Goal: Book appointment/travel/reservation

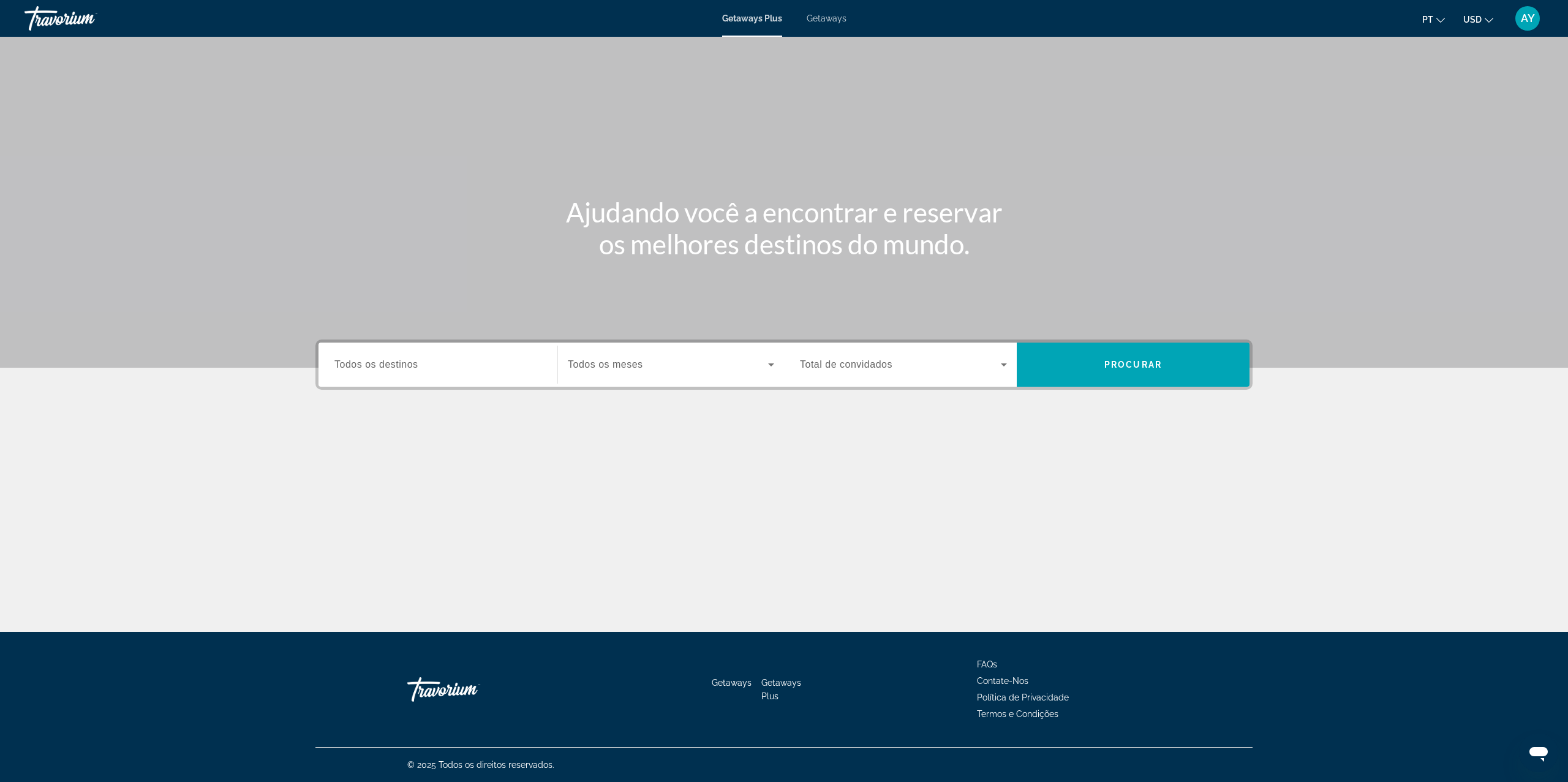
click at [839, 17] on span "Getaways" at bounding box center [826, 18] width 40 height 10
click at [1467, 25] on button "USD USD ($) MXN (Mex$) CAD (Can$) GBP (£) EUR (€) AUD (A$) NZD (NZ$) CNY (CN¥)" at bounding box center [1478, 19] width 30 height 17
click at [1471, 116] on button "EUR (€)" at bounding box center [1453, 113] width 61 height 16
click at [415, 359] on span "Todos os destinos" at bounding box center [376, 364] width 84 height 10
click at [415, 359] on input "Destination Todos os destinos" at bounding box center [437, 365] width 207 height 15
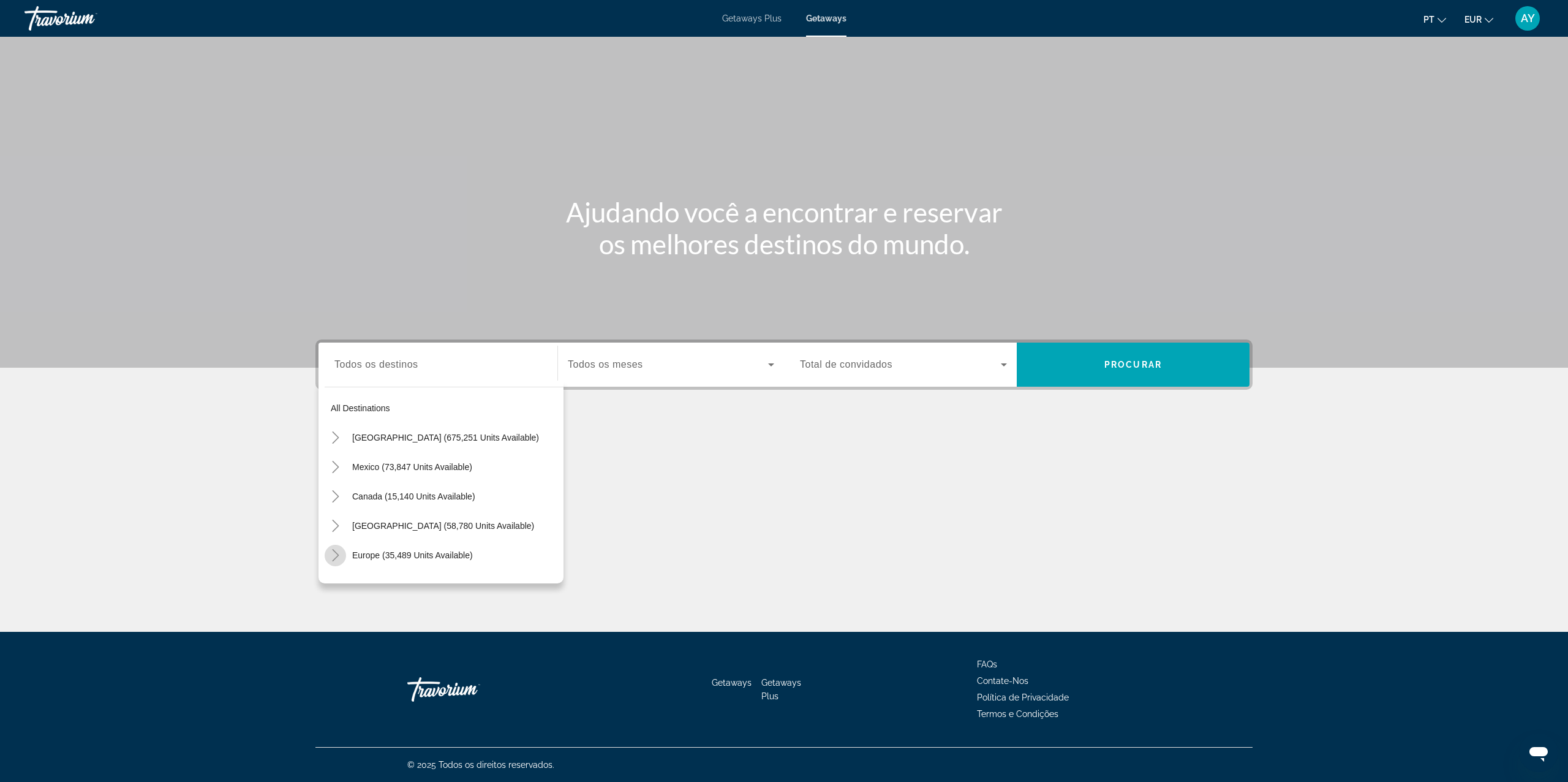
click at [336, 544] on mat-icon "Toggle Europe (35,489 units available)" at bounding box center [335, 555] width 21 height 21
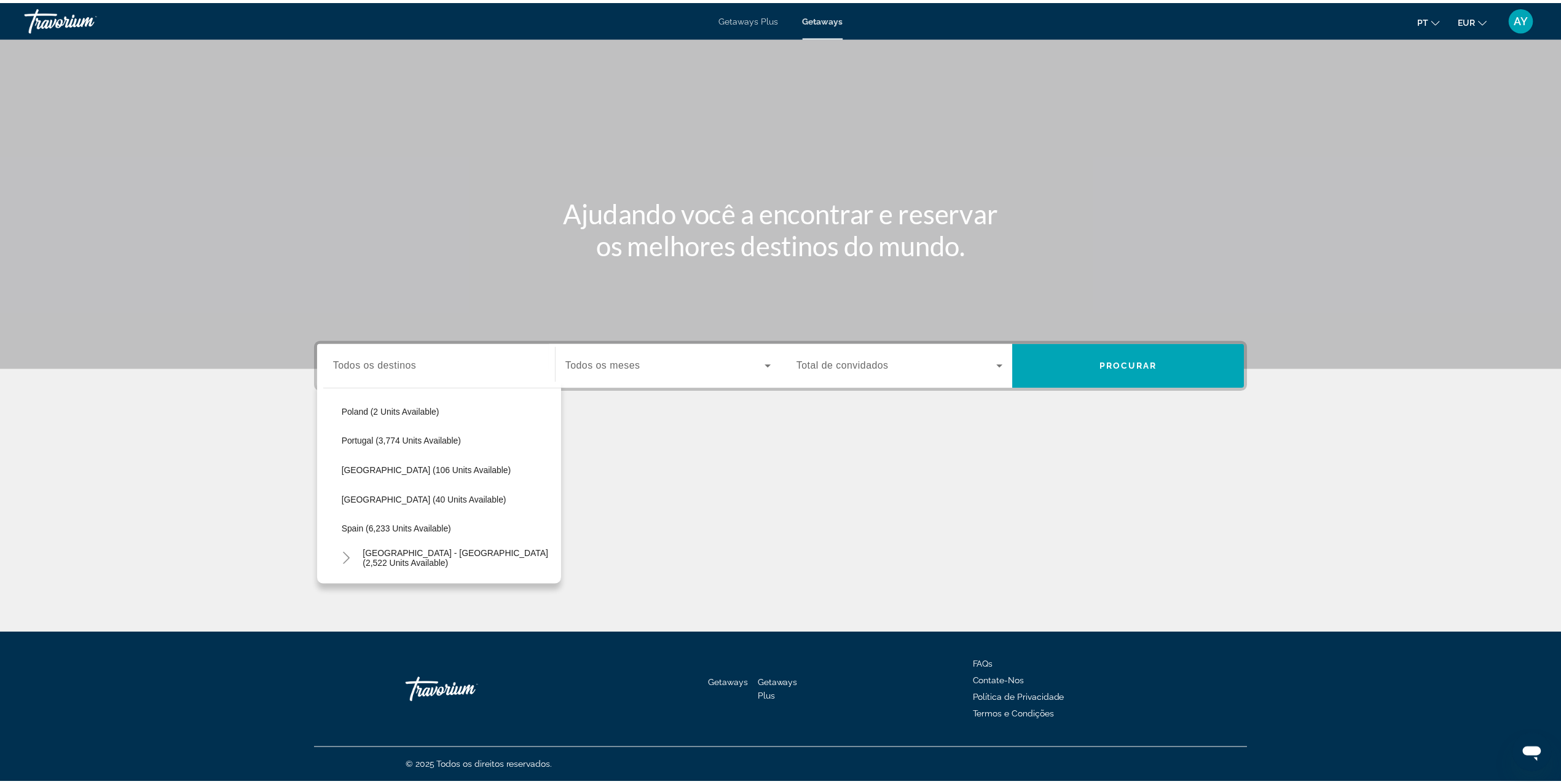
scroll to position [563, 0]
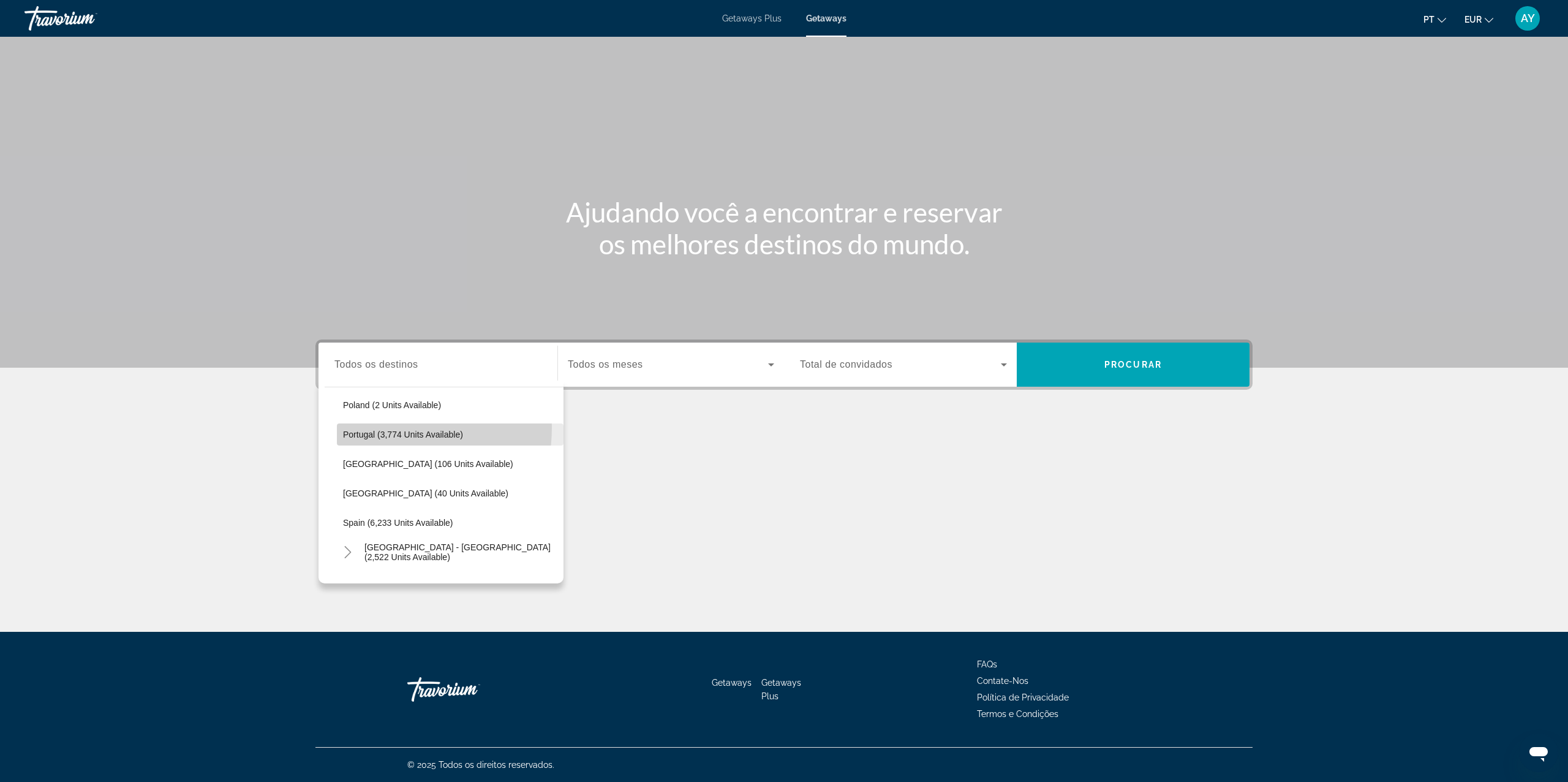
click at [363, 426] on span "Search widget" at bounding box center [450, 434] width 226 height 29
type input "**********"
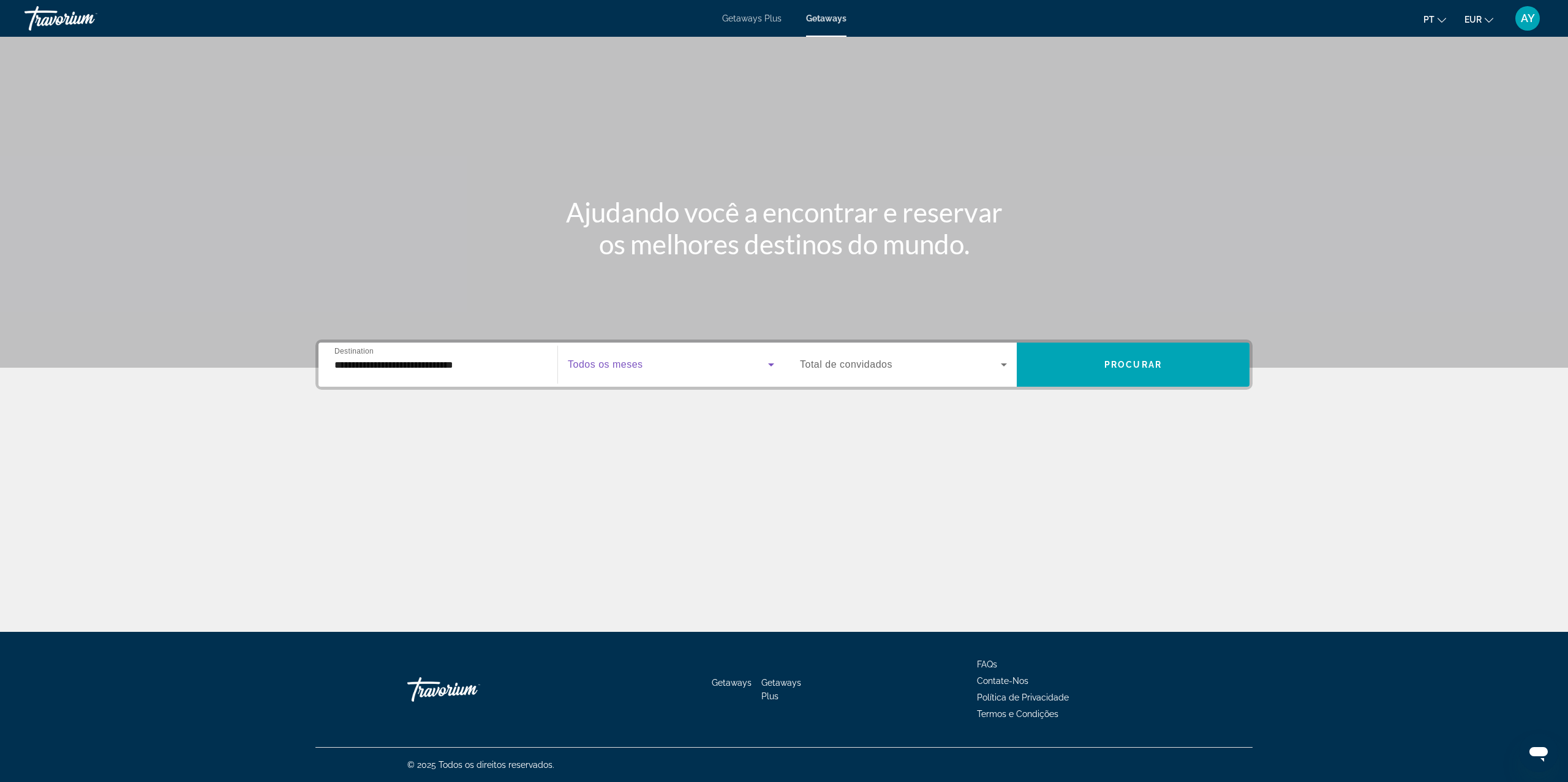
click at [664, 358] on span "Search widget" at bounding box center [668, 364] width 200 height 15
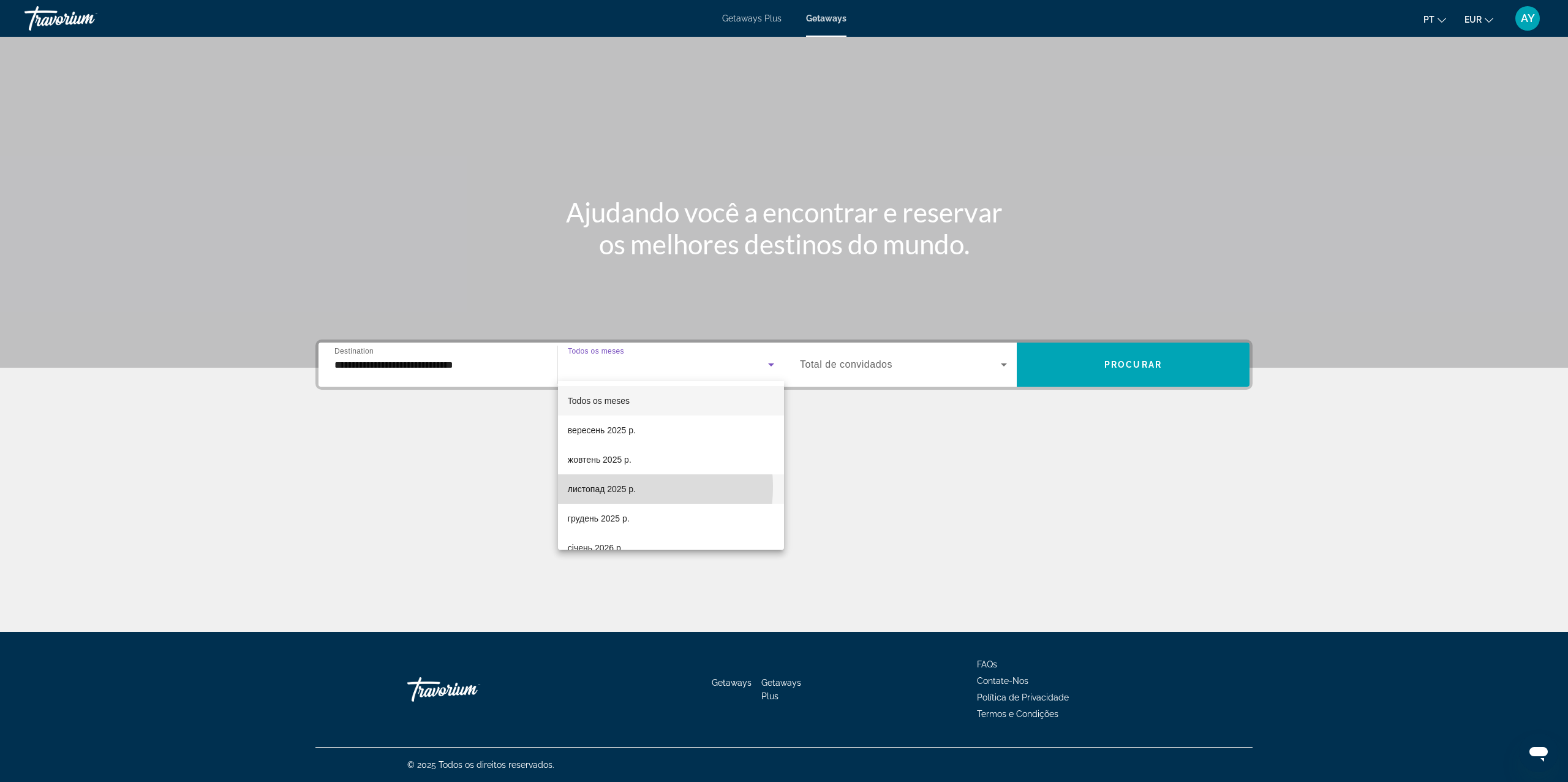
click at [612, 486] on span "листопад 2025 р." at bounding box center [602, 489] width 68 height 15
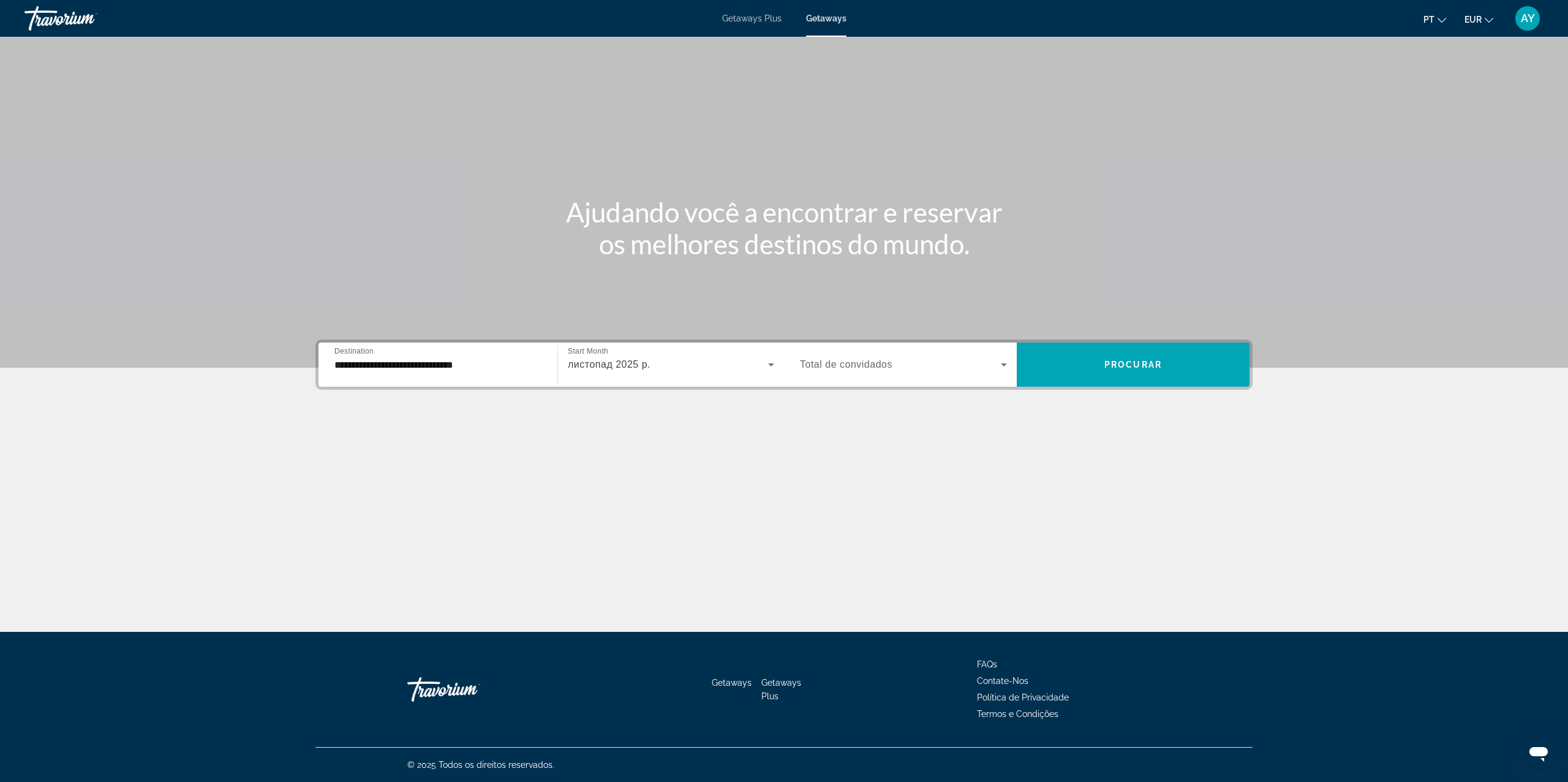
click at [925, 350] on div "Search widget" at bounding box center [903, 364] width 207 height 34
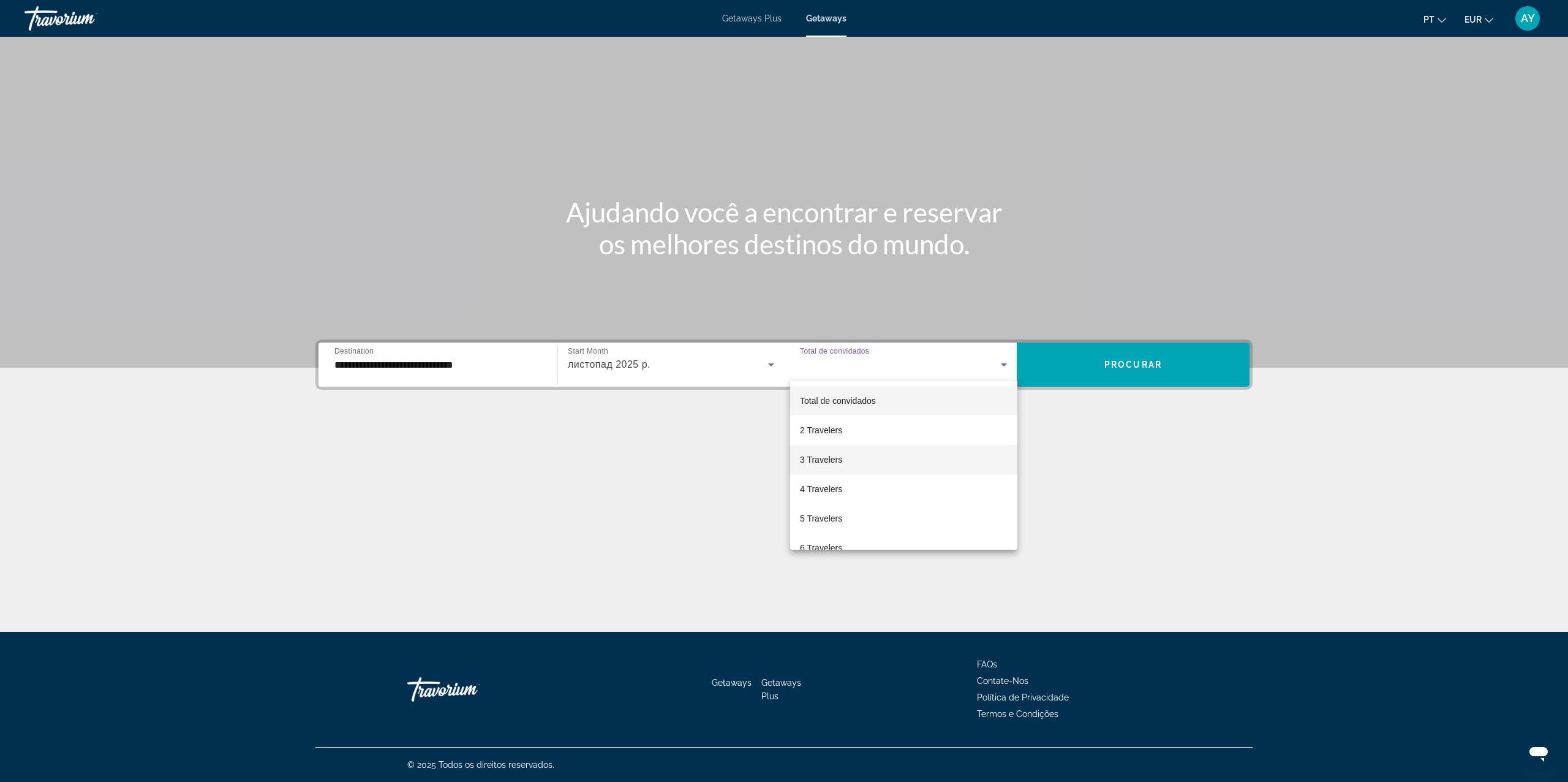
click at [847, 455] on mat-option "3 Travelers" at bounding box center [904, 459] width 227 height 29
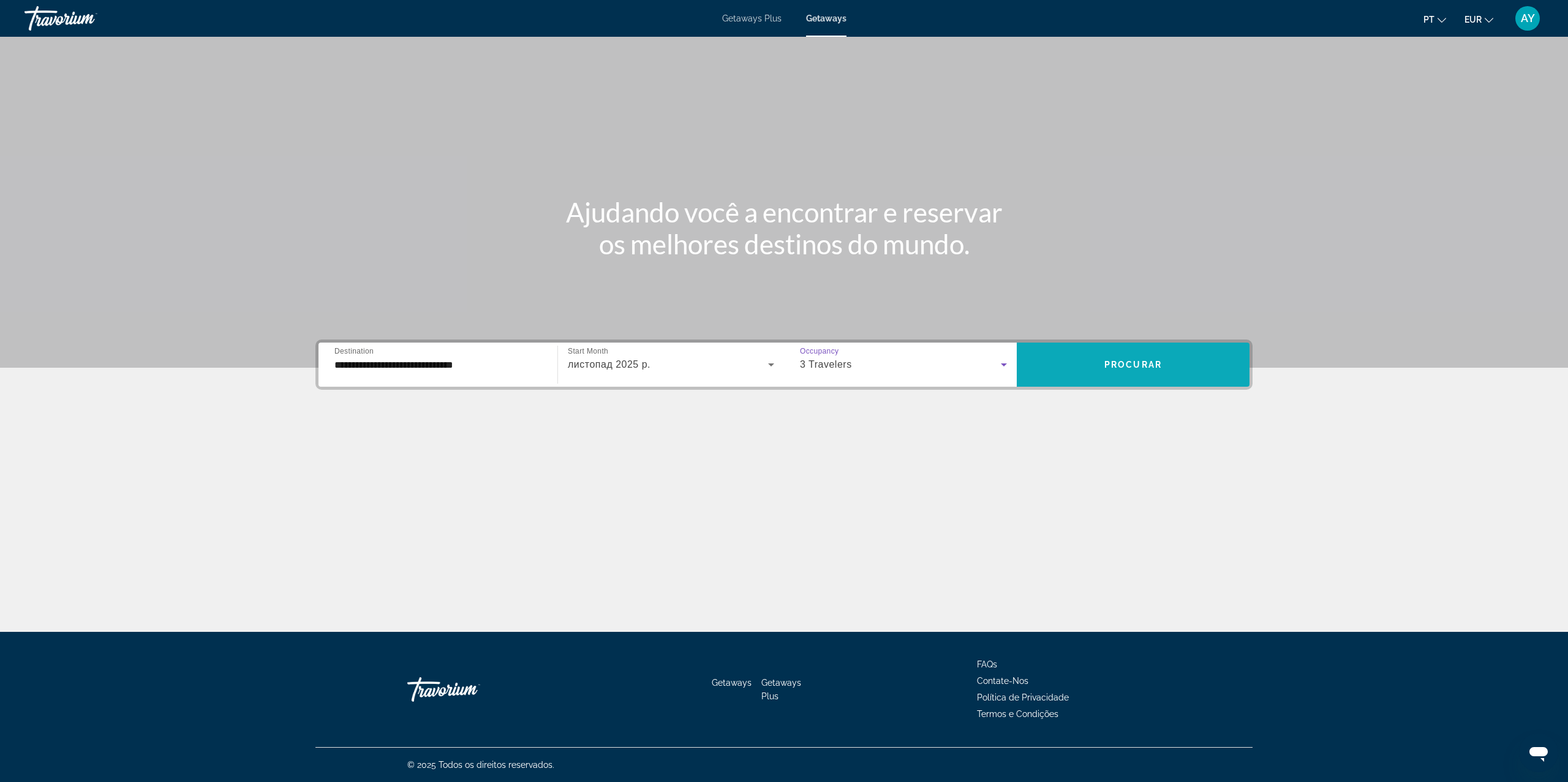
click at [1156, 368] on span "Procurar" at bounding box center [1132, 364] width 58 height 10
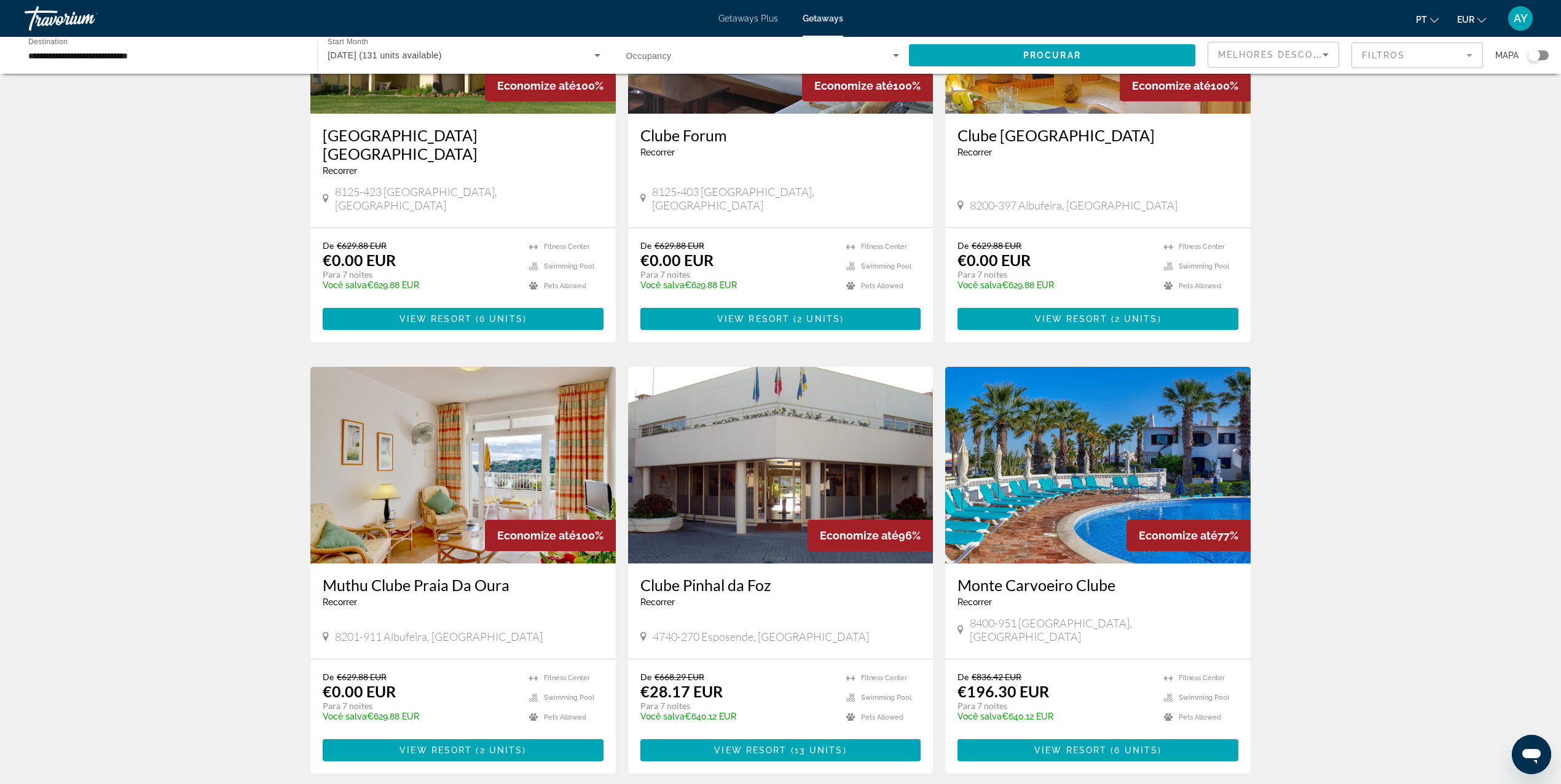
scroll to position [245, 0]
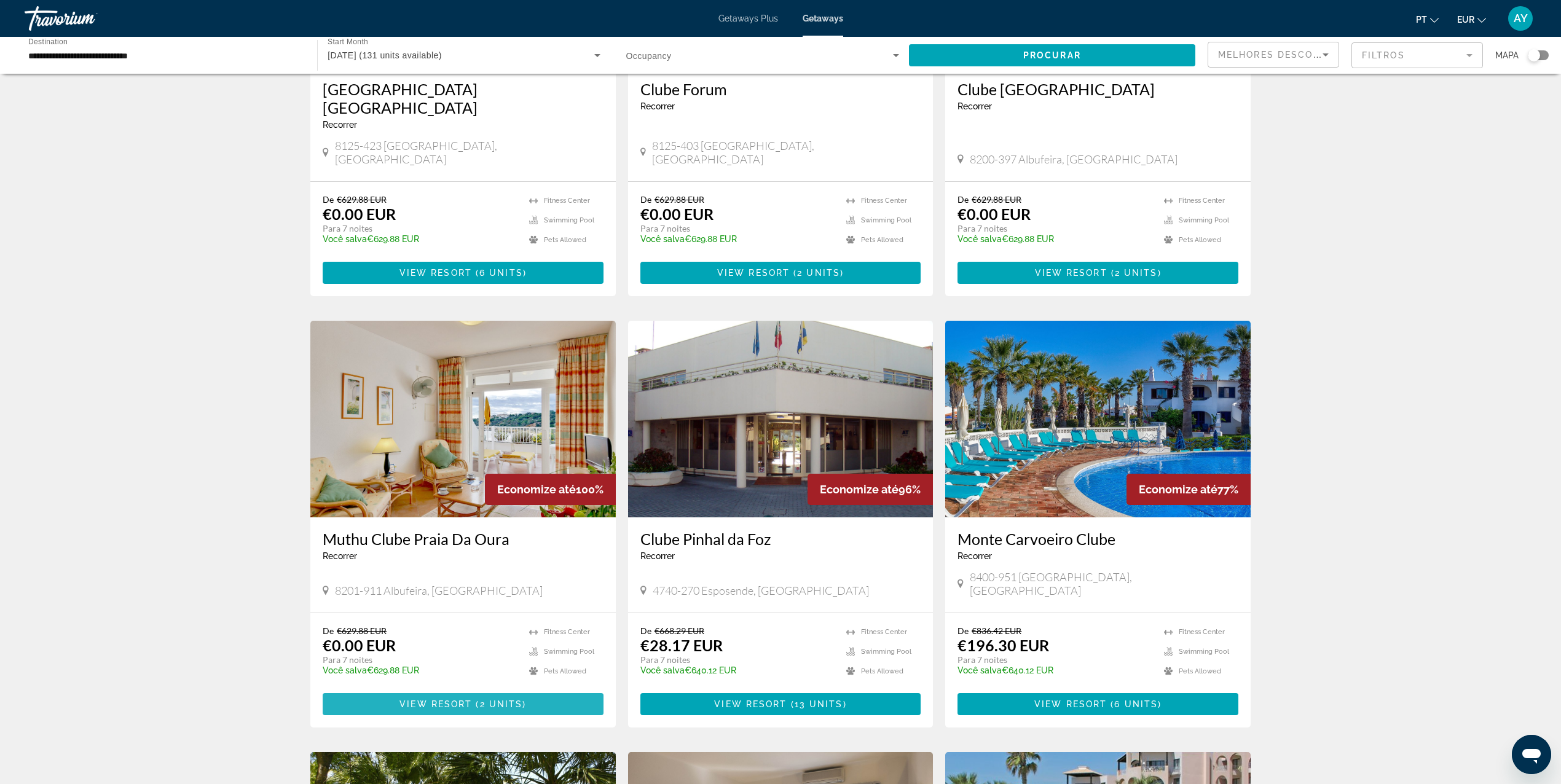
click at [465, 699] on span "View Resort" at bounding box center [436, 704] width 72 height 10
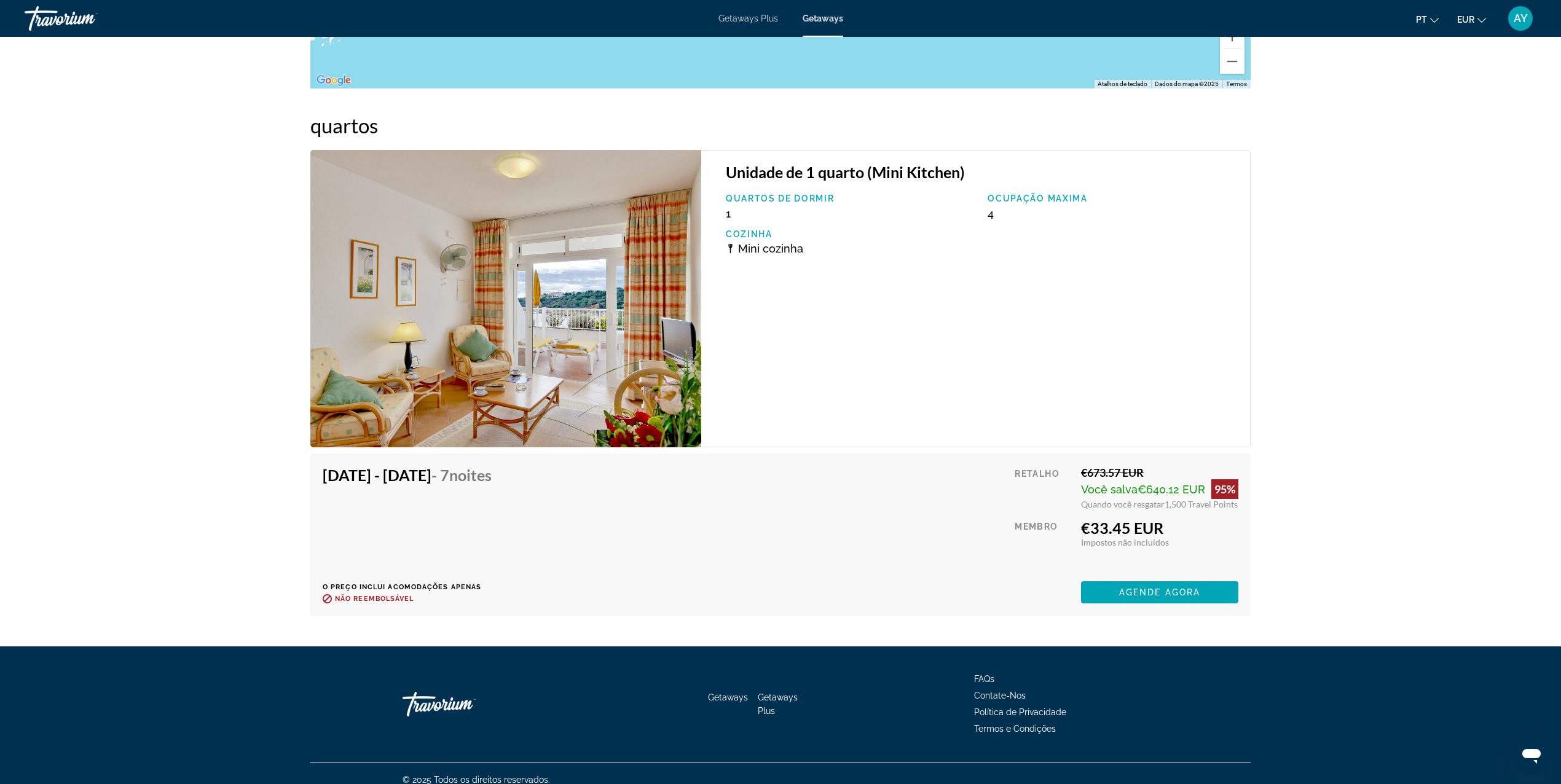
scroll to position [2191, 0]
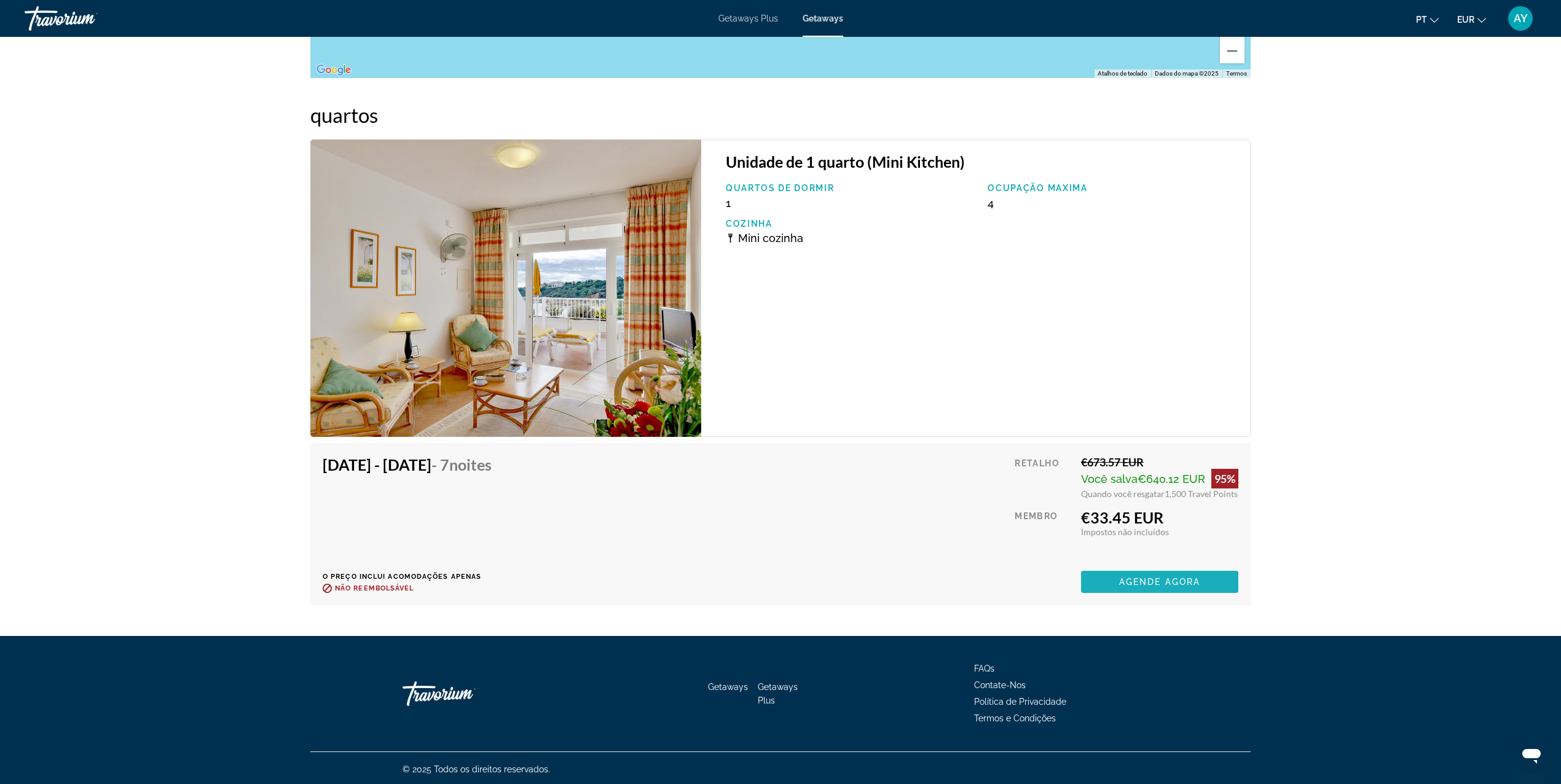
click at [1192, 584] on button "Agende agora" at bounding box center [1160, 581] width 157 height 22
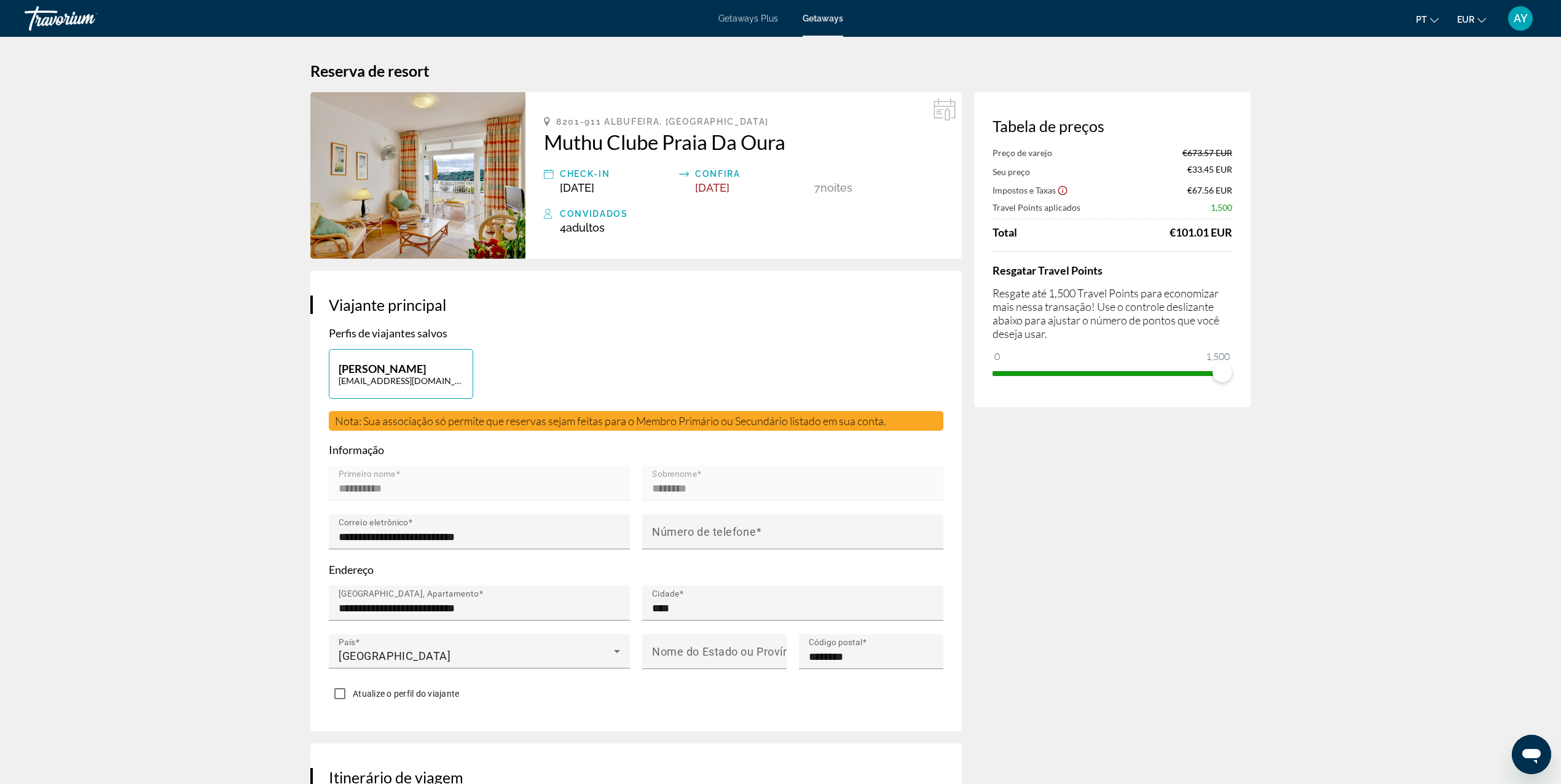
click at [1067, 188] on icon "Show Taxes and Fees disclaimer" at bounding box center [1063, 191] width 11 height 11
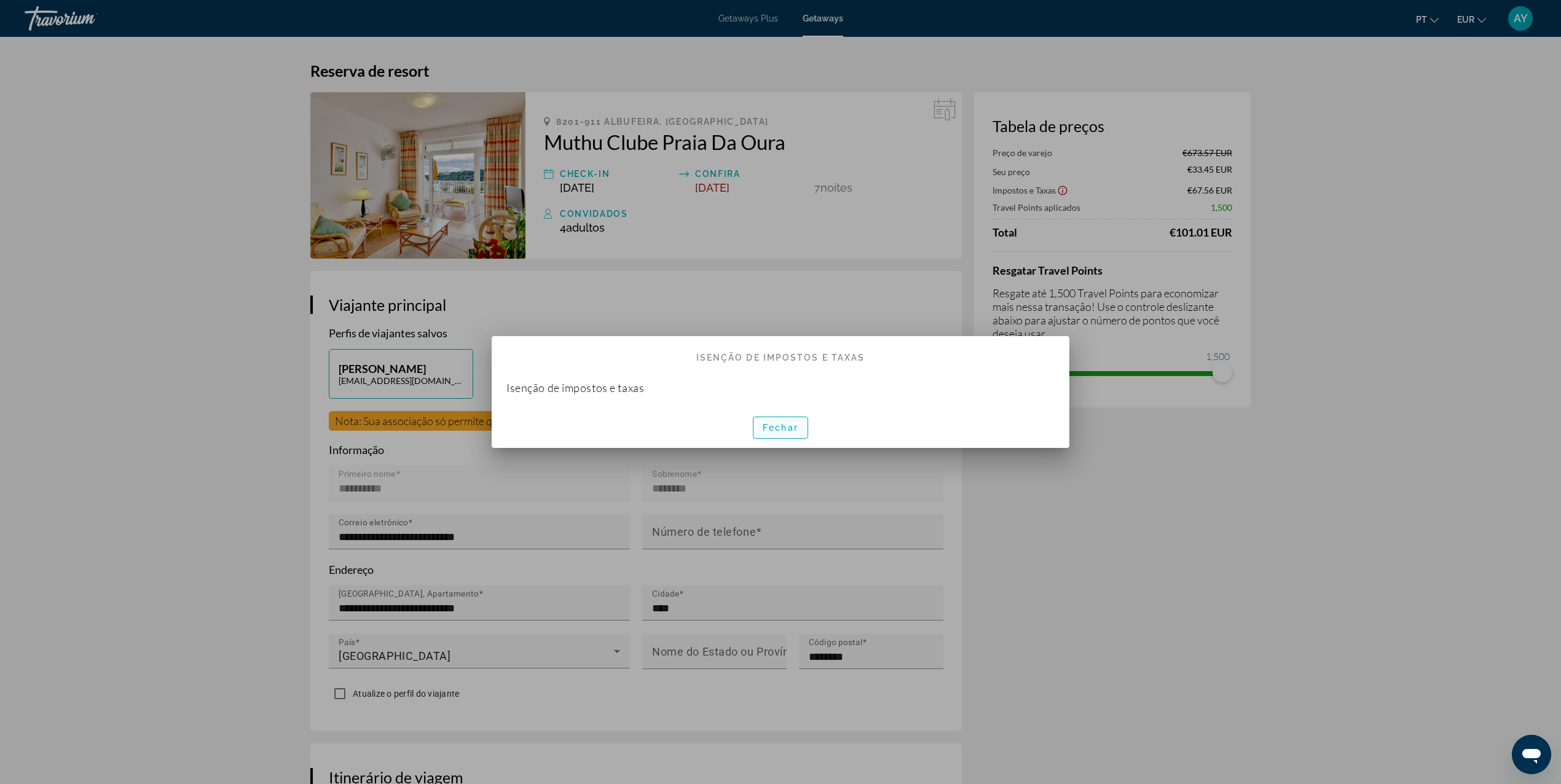
click at [782, 418] on span "button" at bounding box center [780, 427] width 54 height 29
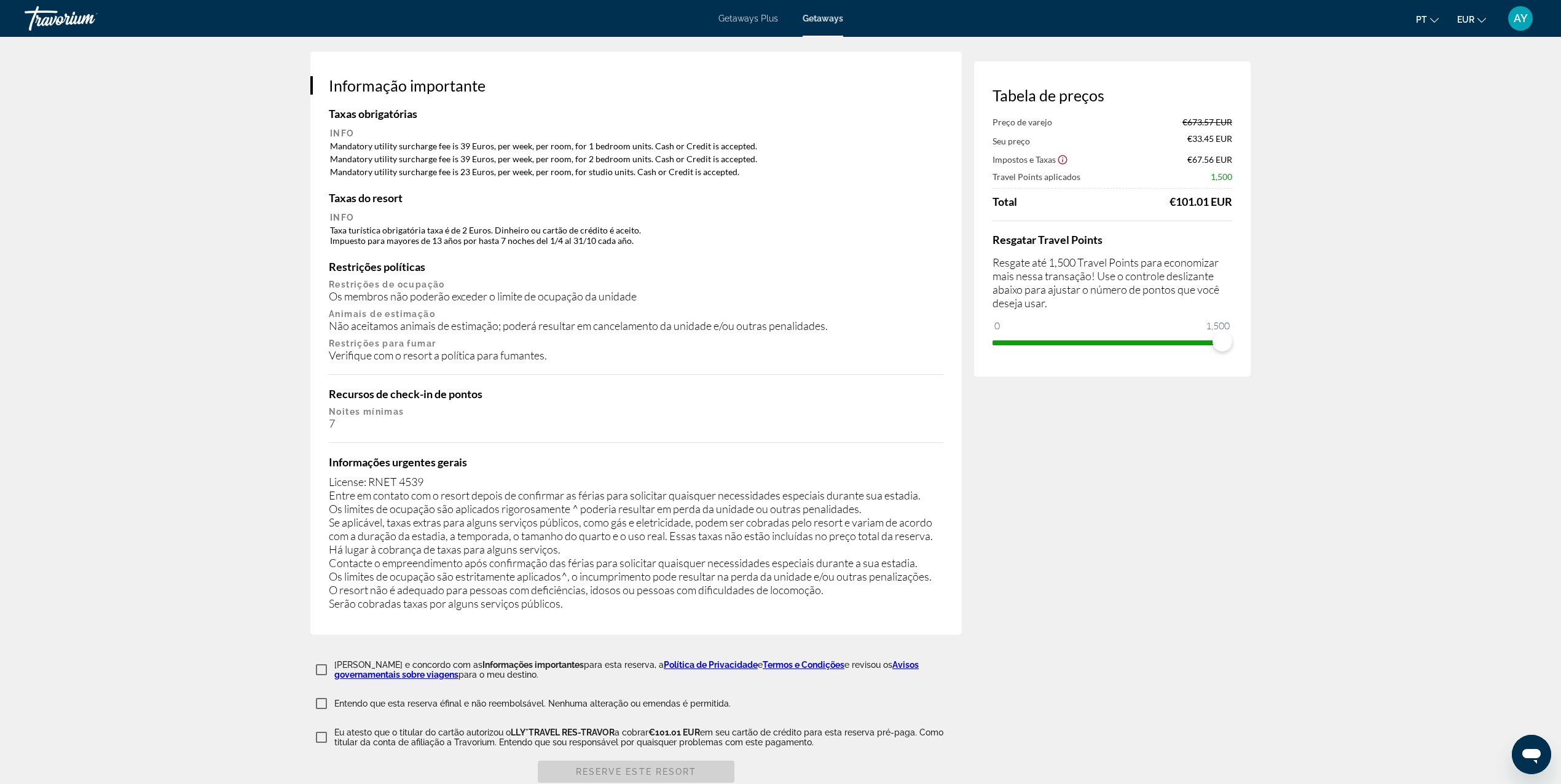
scroll to position [1802, 0]
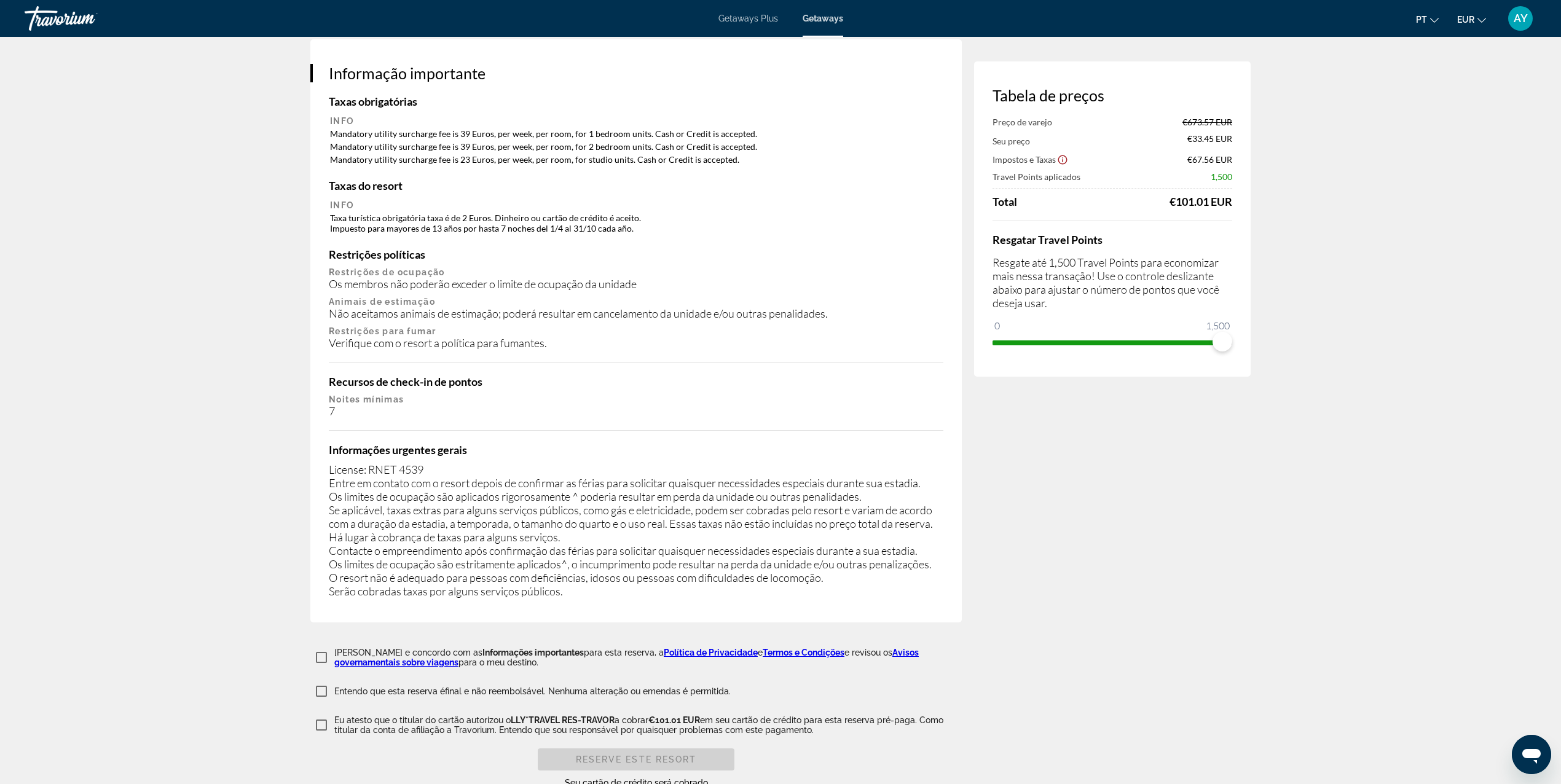
click at [1060, 156] on icon "Show Taxes and Fees disclaimer" at bounding box center [1063, 160] width 11 height 11
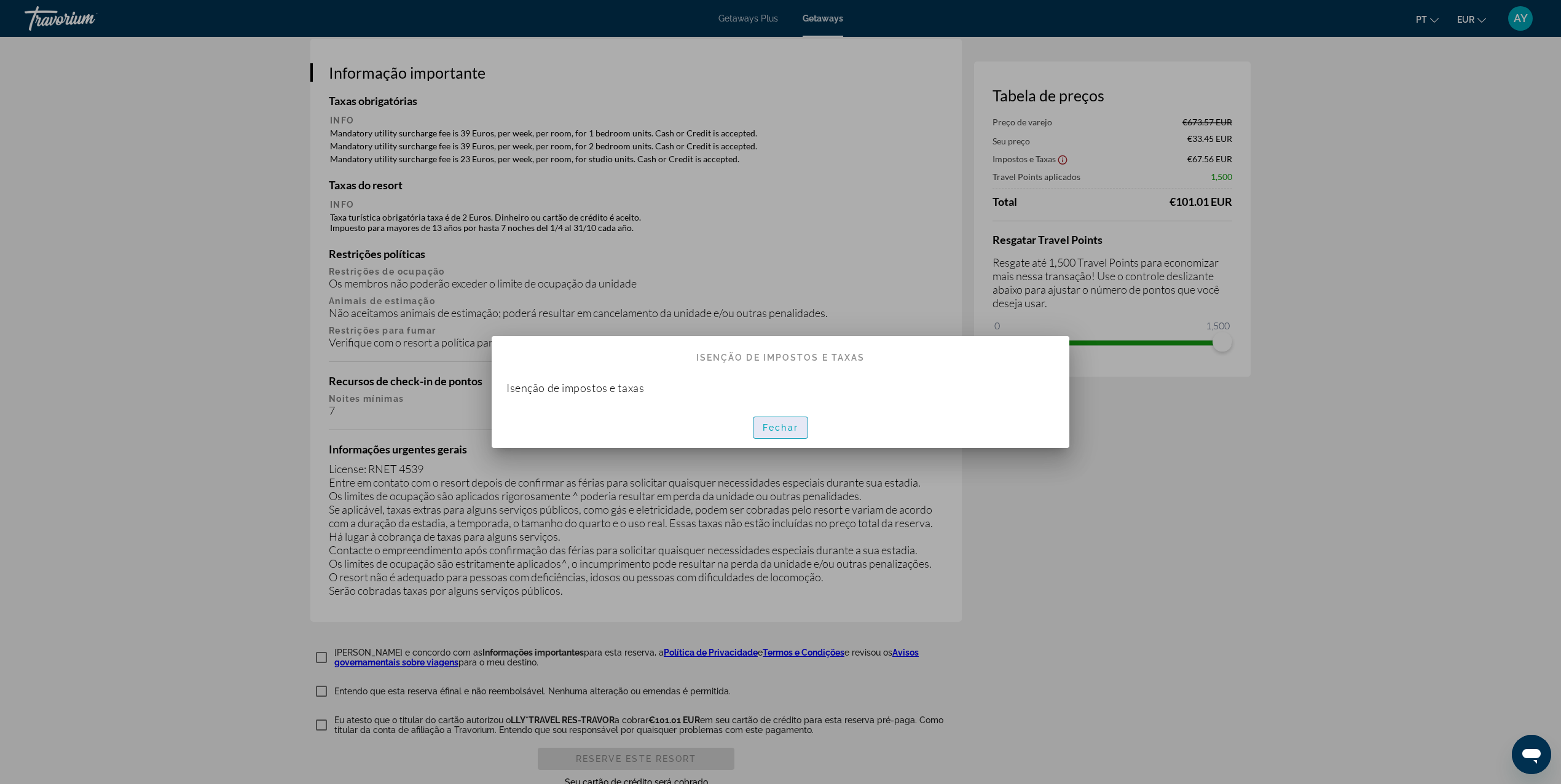
click at [803, 431] on span "button" at bounding box center [780, 427] width 54 height 29
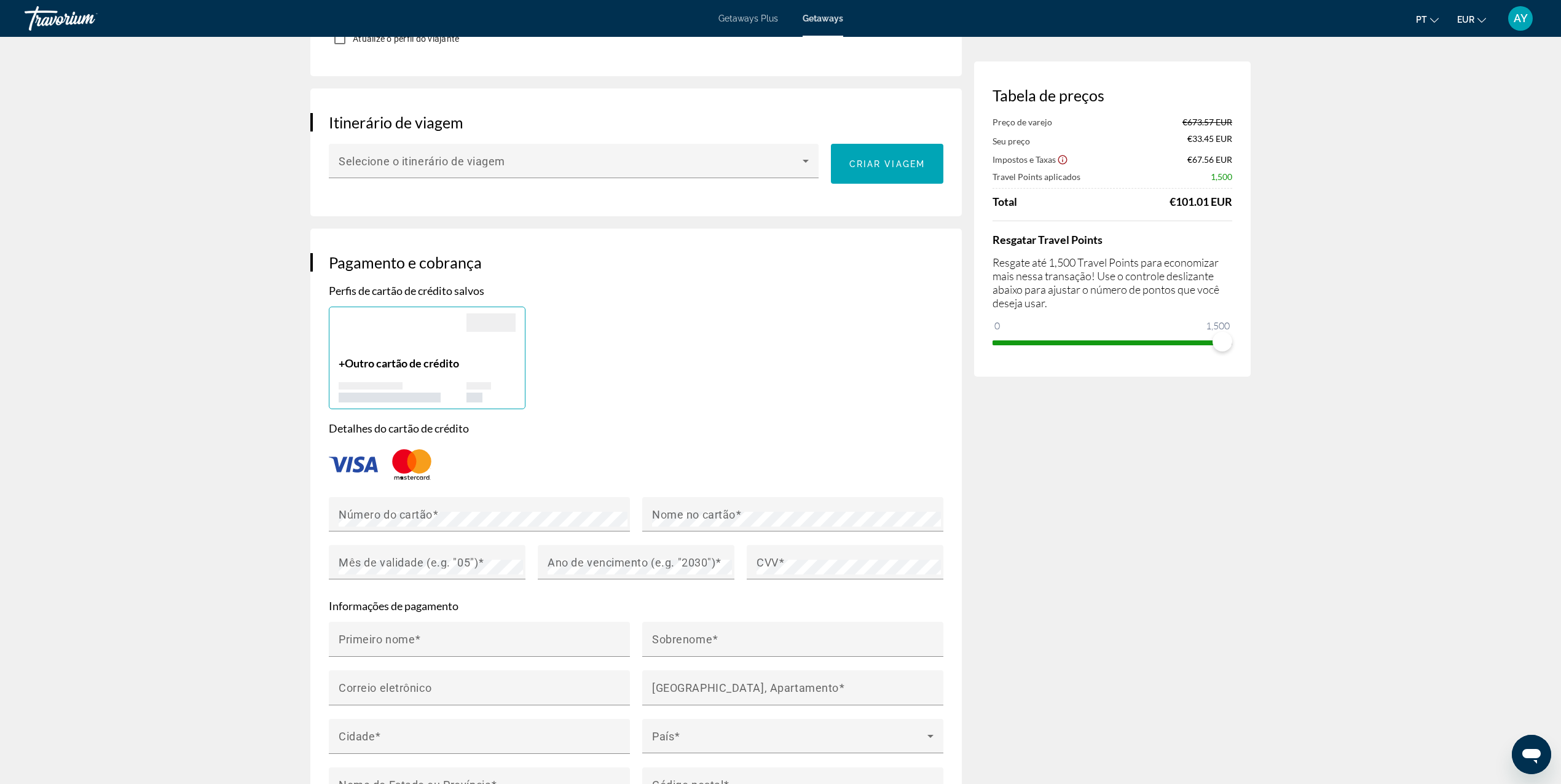
scroll to position [409, 0]
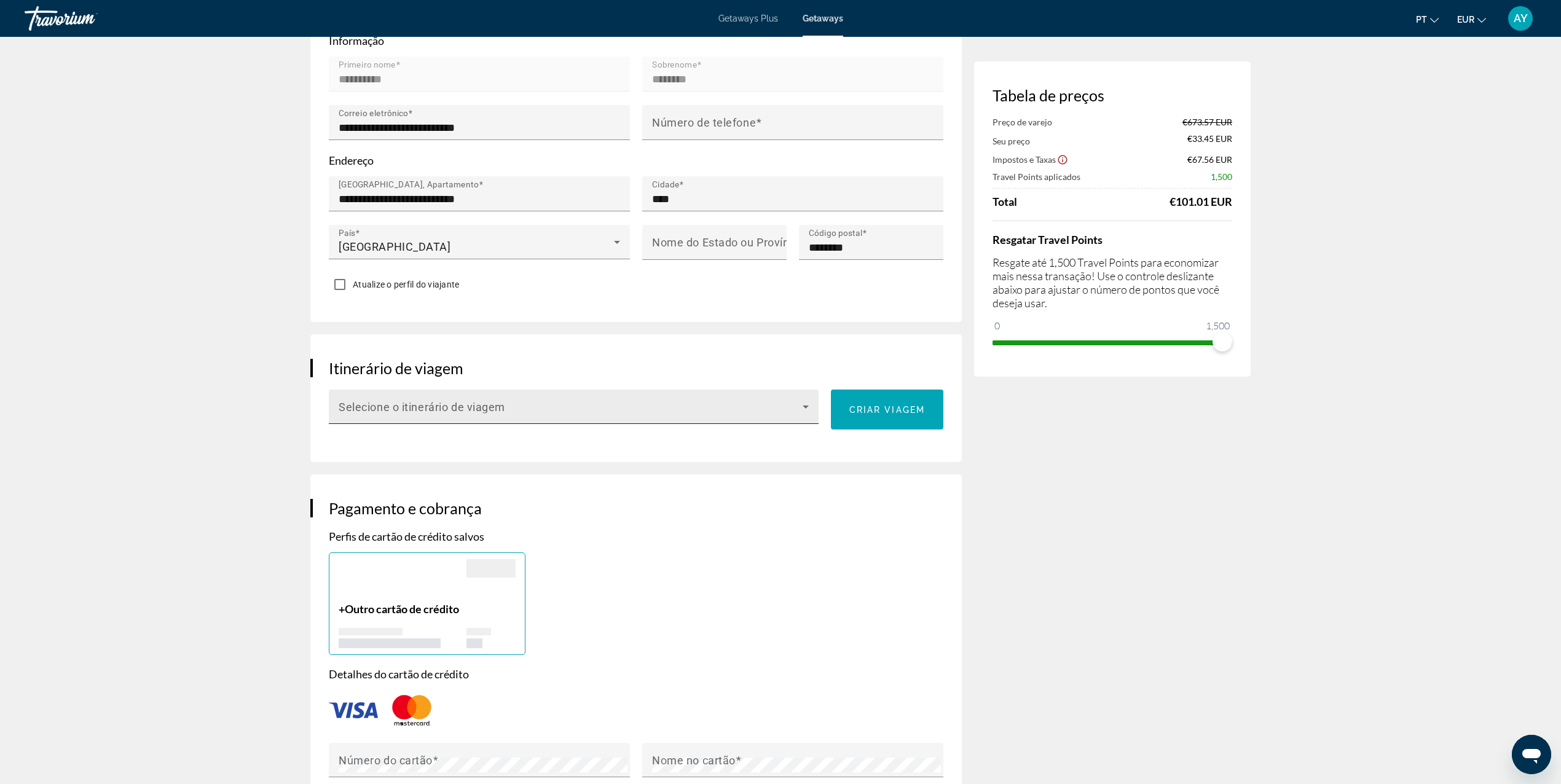
click at [441, 407] on span "Main content" at bounding box center [571, 411] width 464 height 15
click at [439, 399] on div at bounding box center [780, 392] width 1561 height 784
click at [423, 419] on div "Selecione o itinerário de viagem" at bounding box center [574, 406] width 471 height 34
click at [401, 448] on mat-option "Nenhum" at bounding box center [574, 439] width 490 height 29
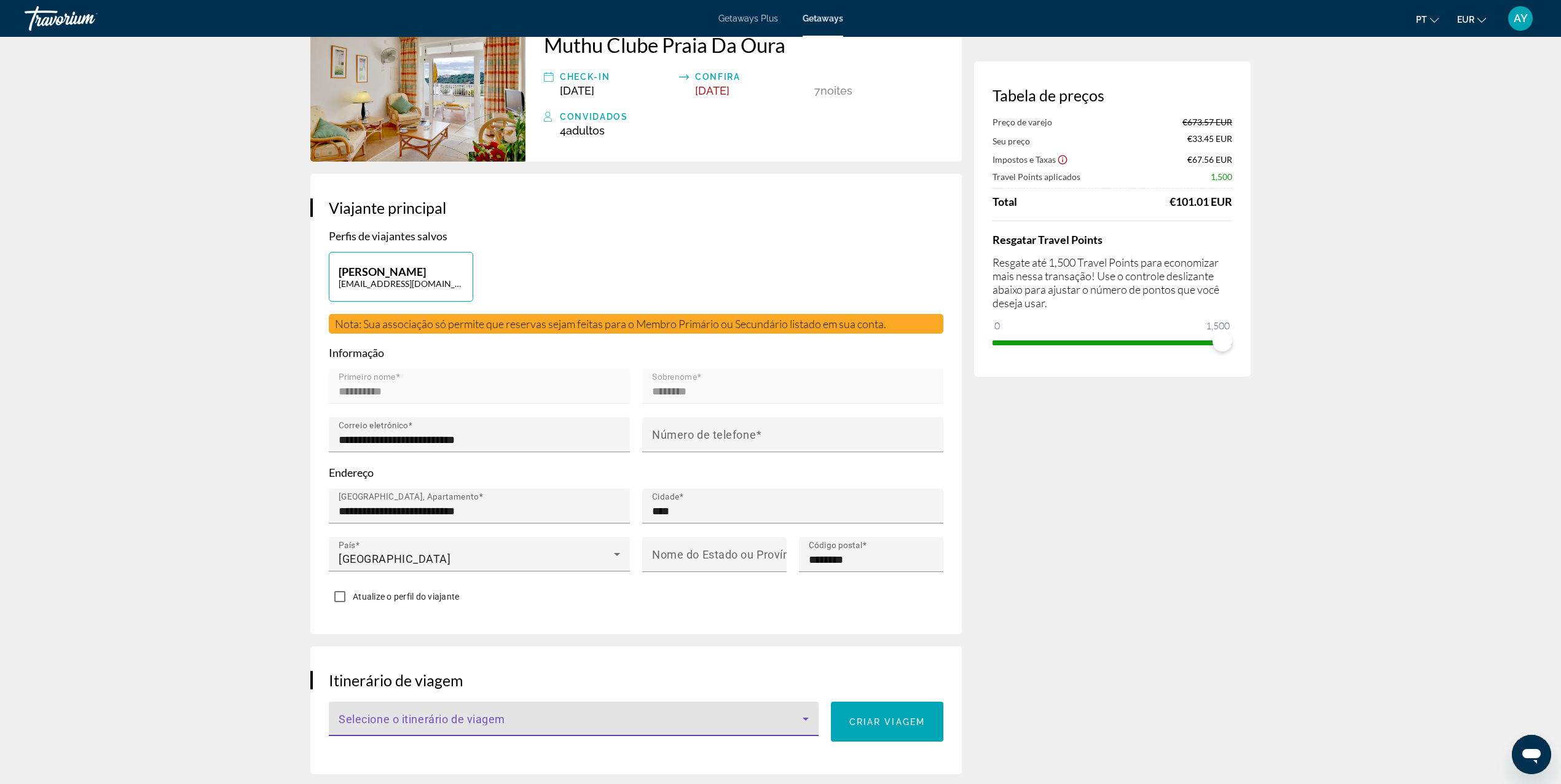
scroll to position [0, 0]
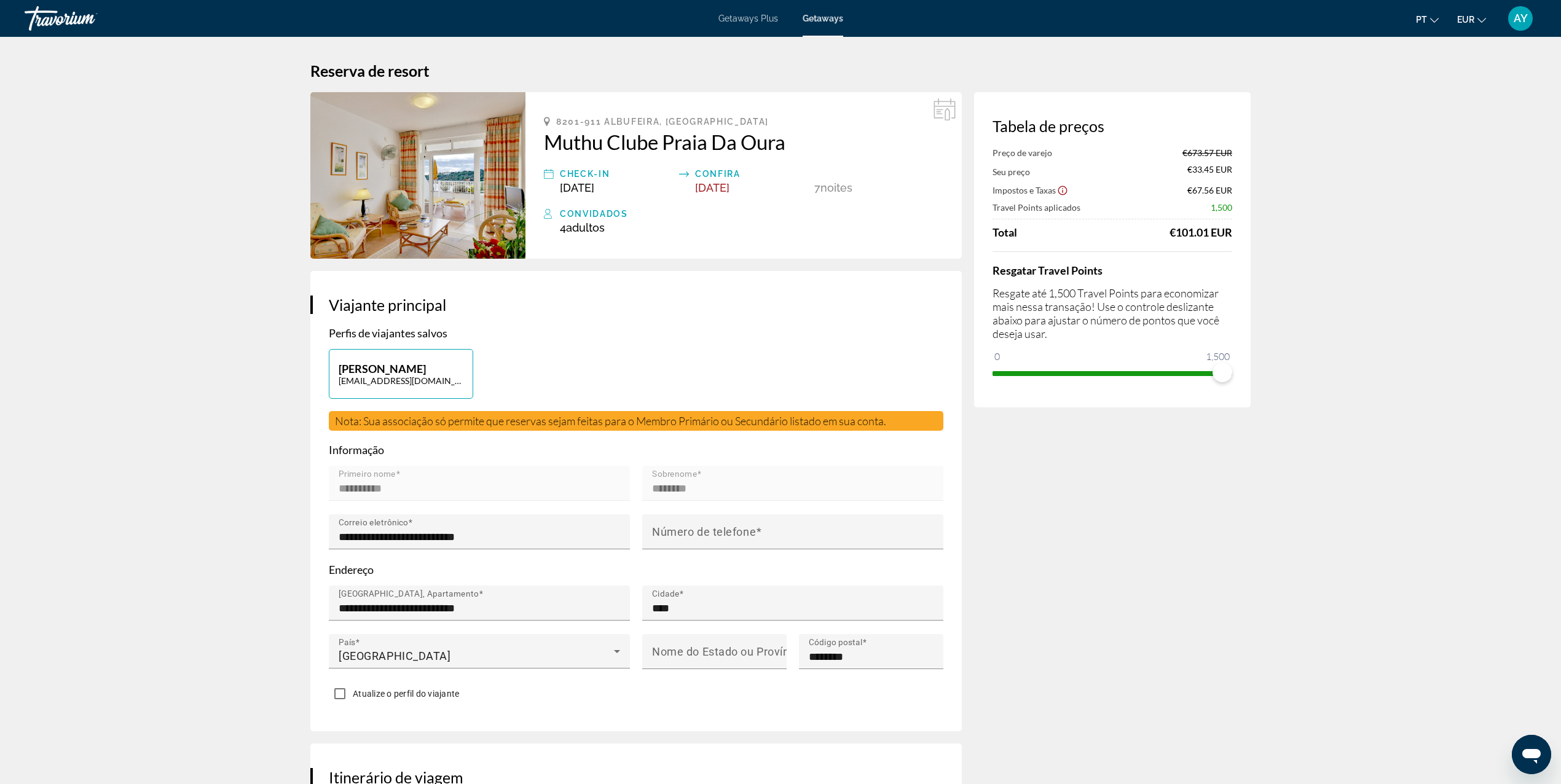
click at [440, 362] on p "[PERSON_NAME]" at bounding box center [401, 368] width 125 height 14
type input "**********"
type input "********"
type input "**********"
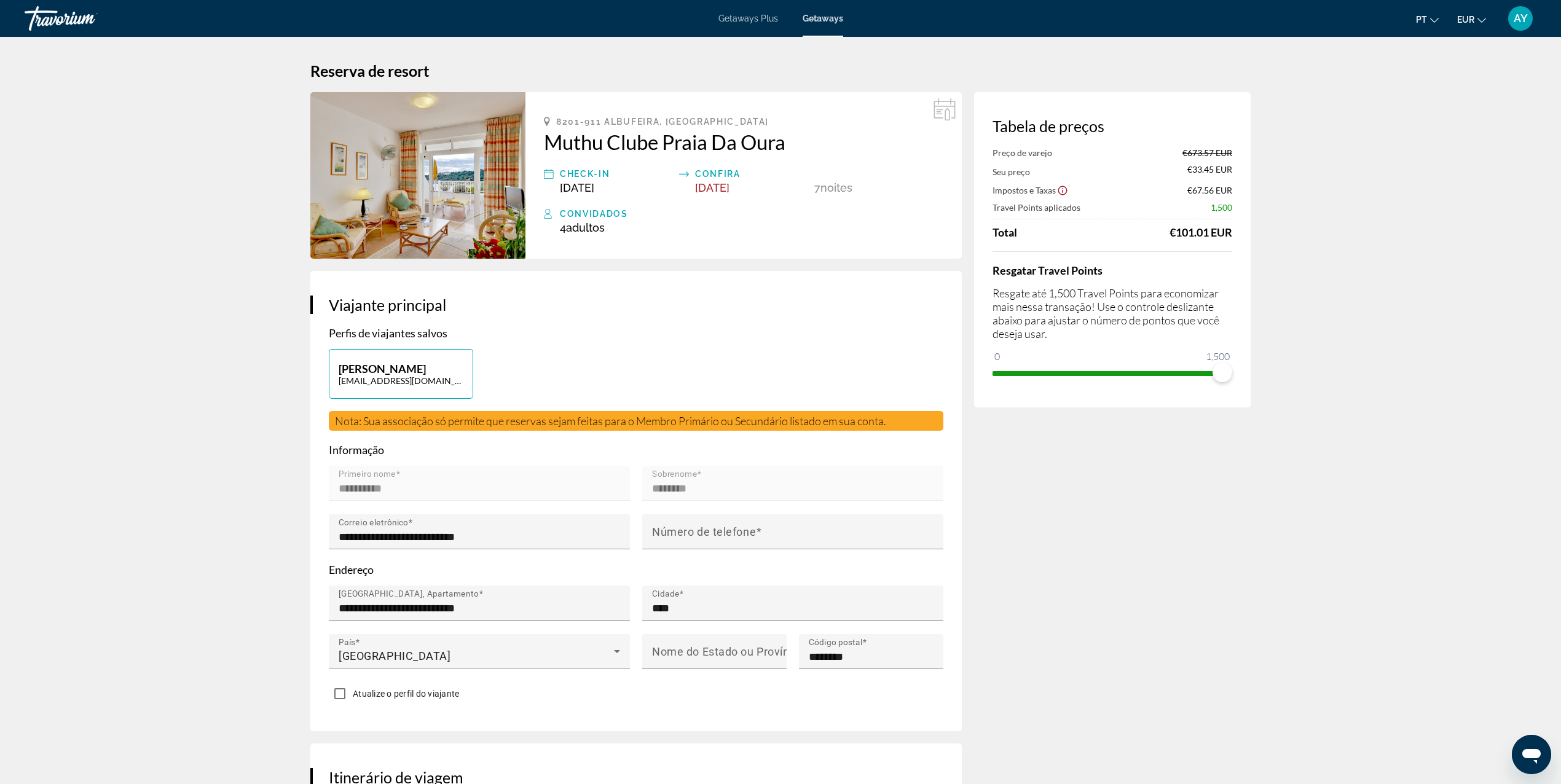
type input "****"
type input "********"
click at [416, 423] on span "Nota: Sua associação só permite que reservas sejam feitas para o Membro Primári…" at bounding box center [610, 420] width 552 height 14
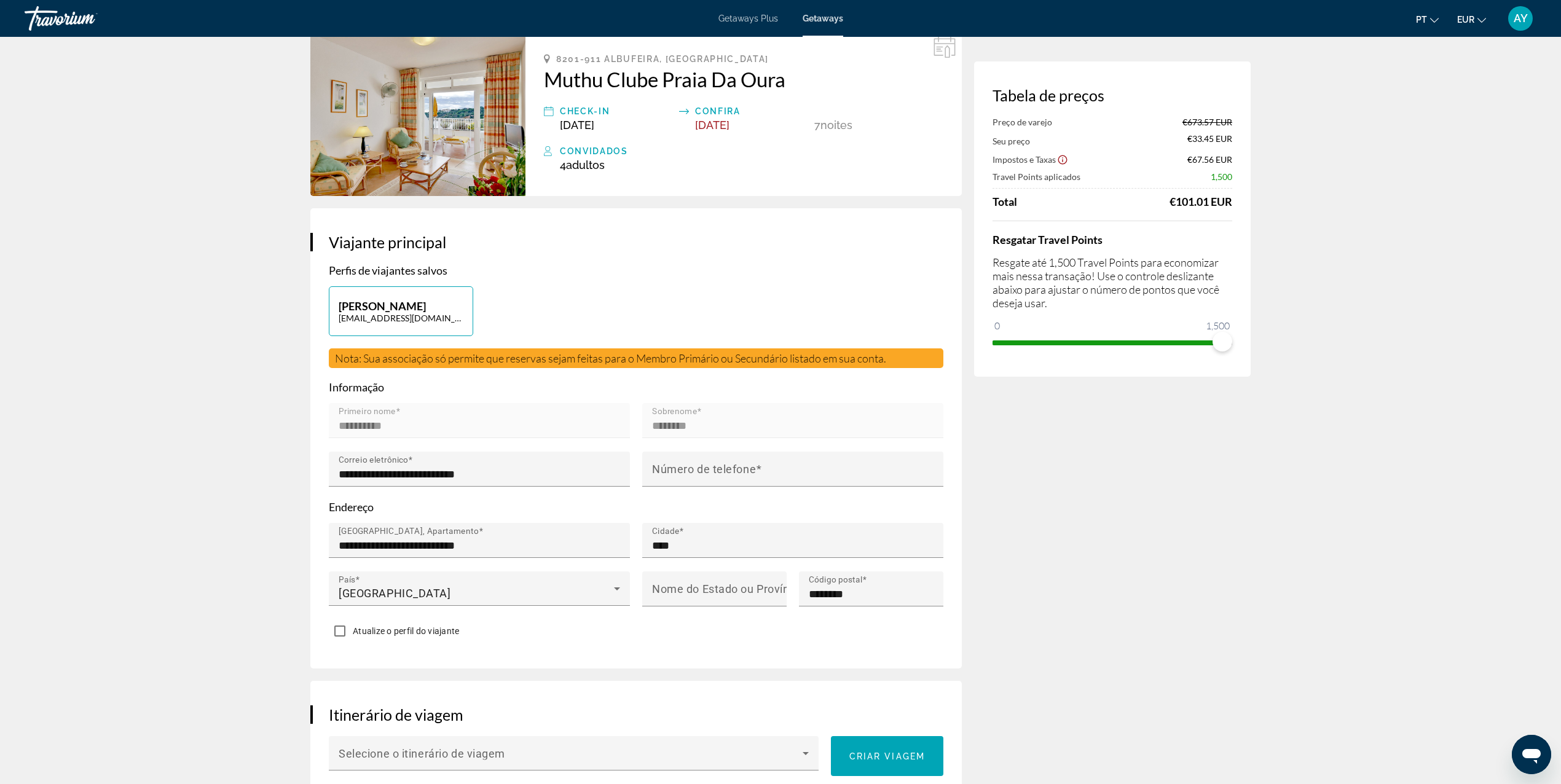
scroll to position [82, 0]
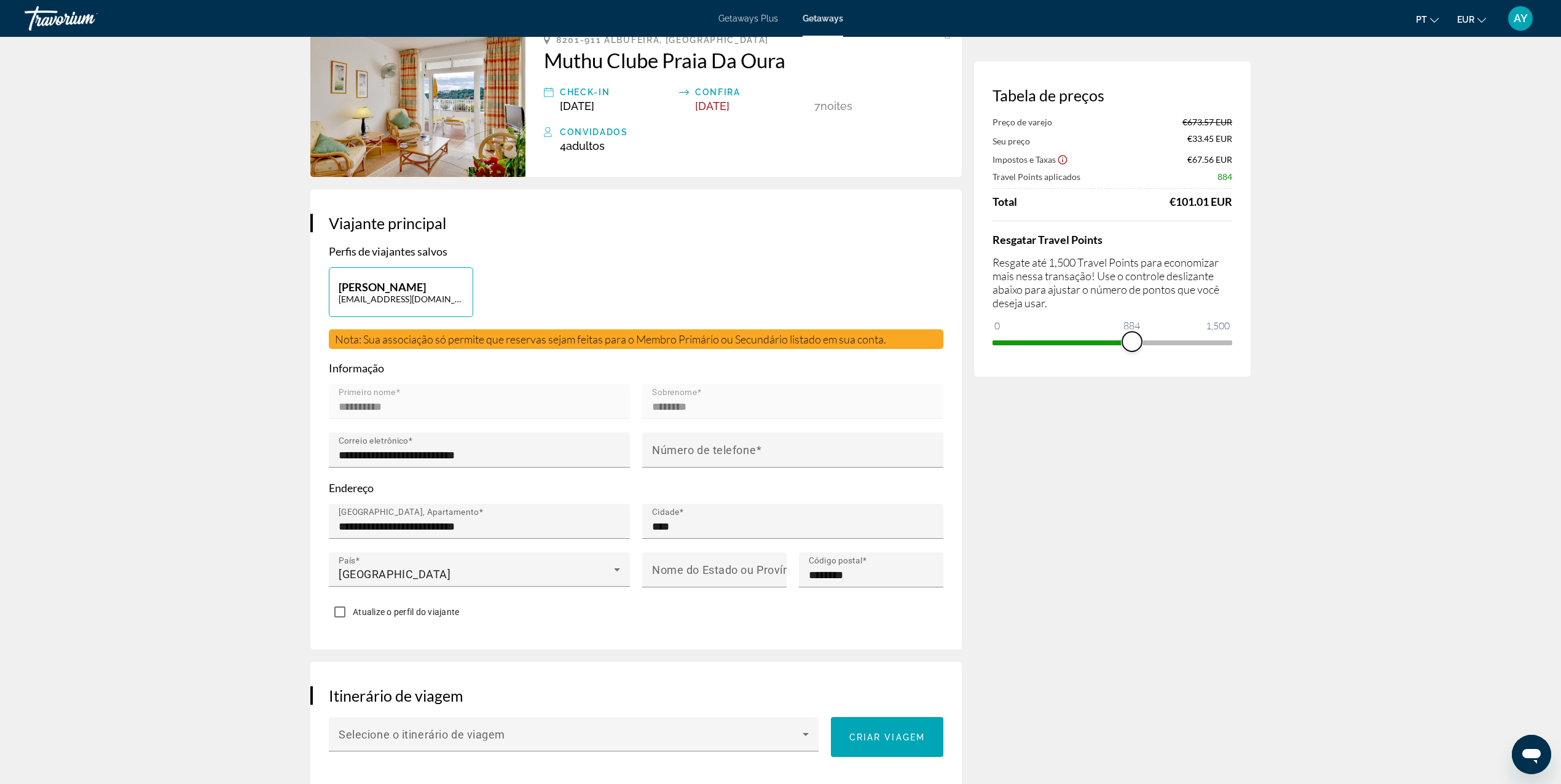
drag, startPoint x: 1220, startPoint y: 340, endPoint x: 966, endPoint y: 346, distance: 254.1
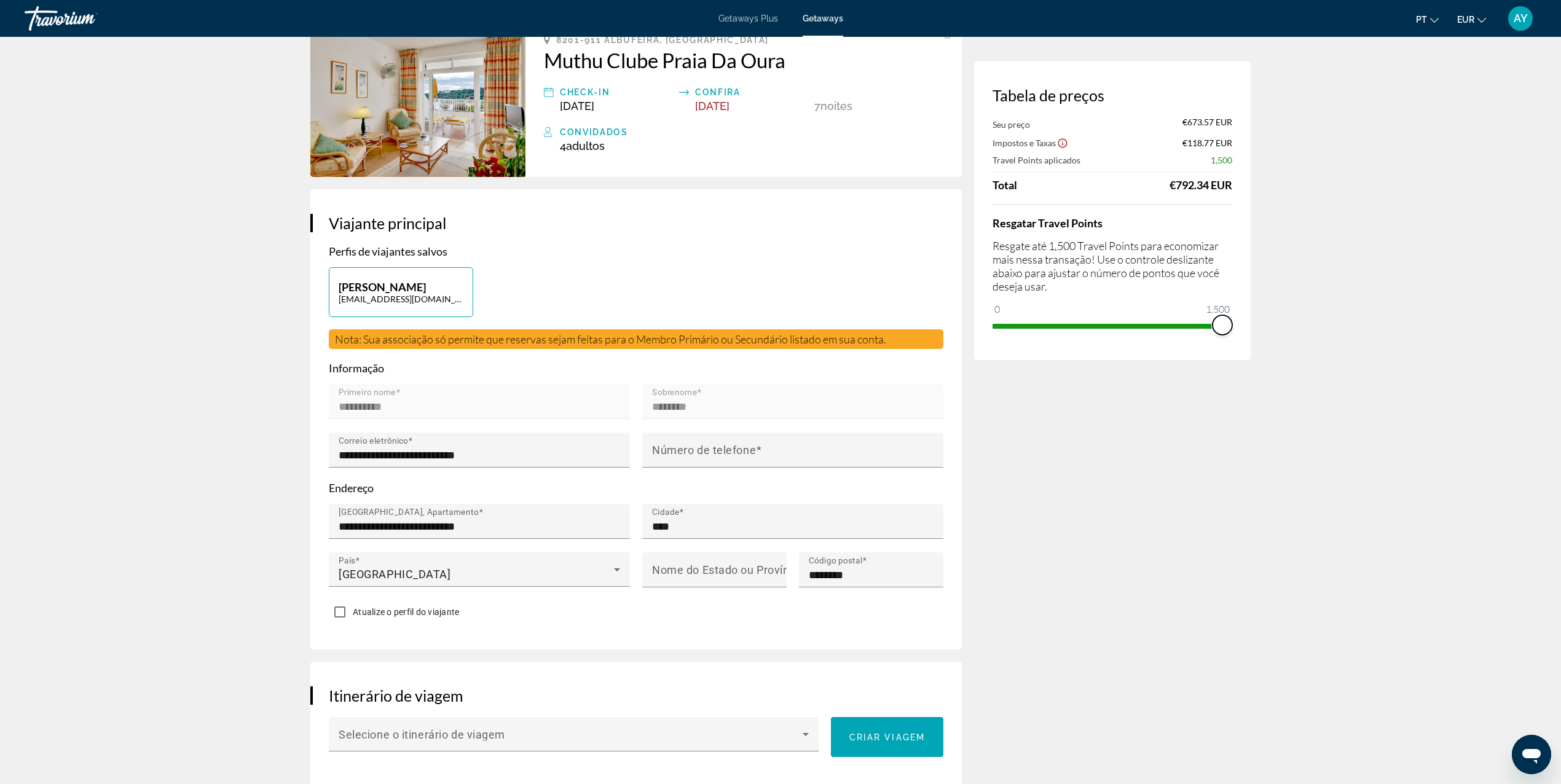
drag, startPoint x: 1001, startPoint y: 313, endPoint x: 1327, endPoint y: 307, distance: 326.1
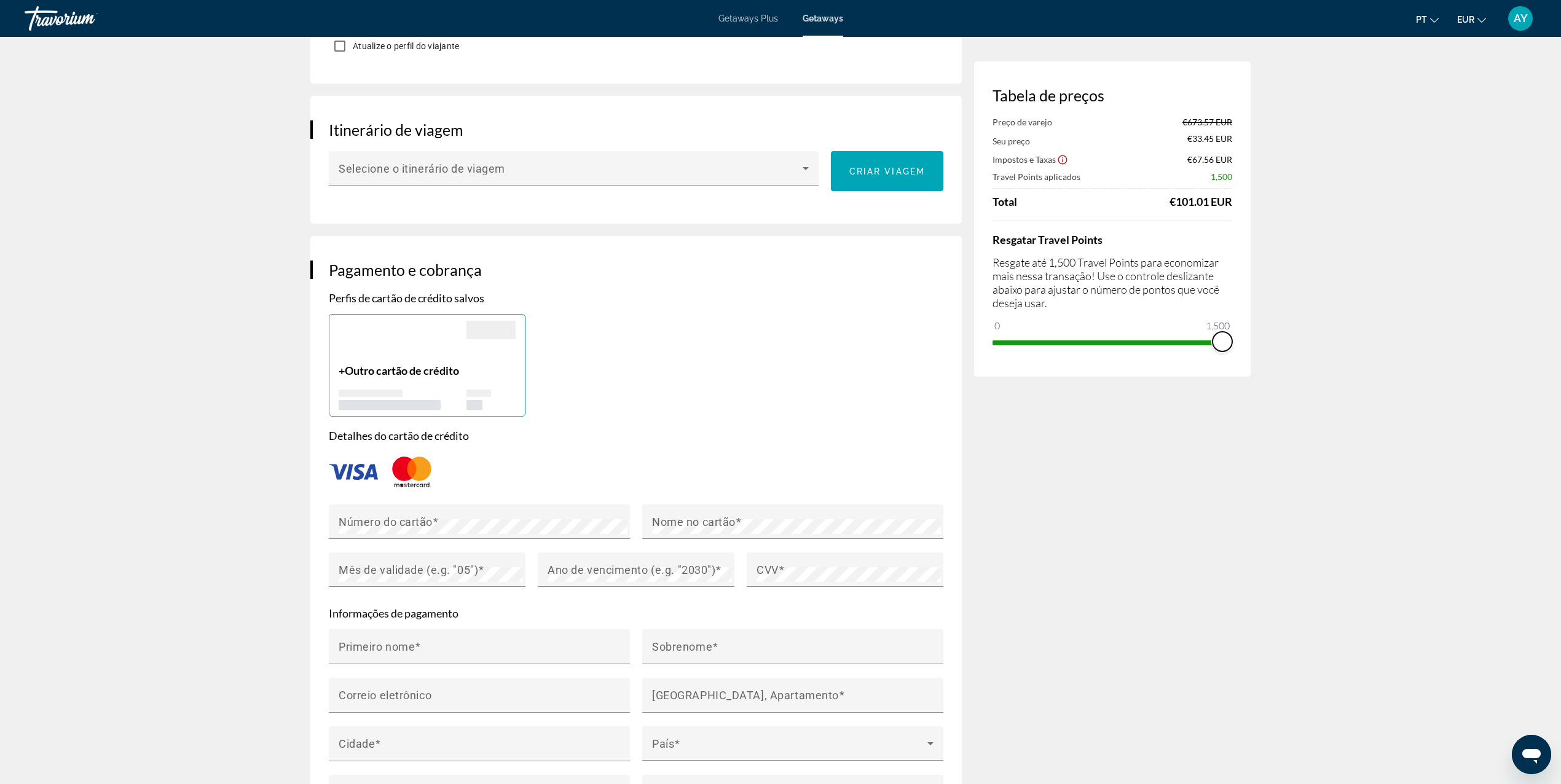
scroll to position [655, 0]
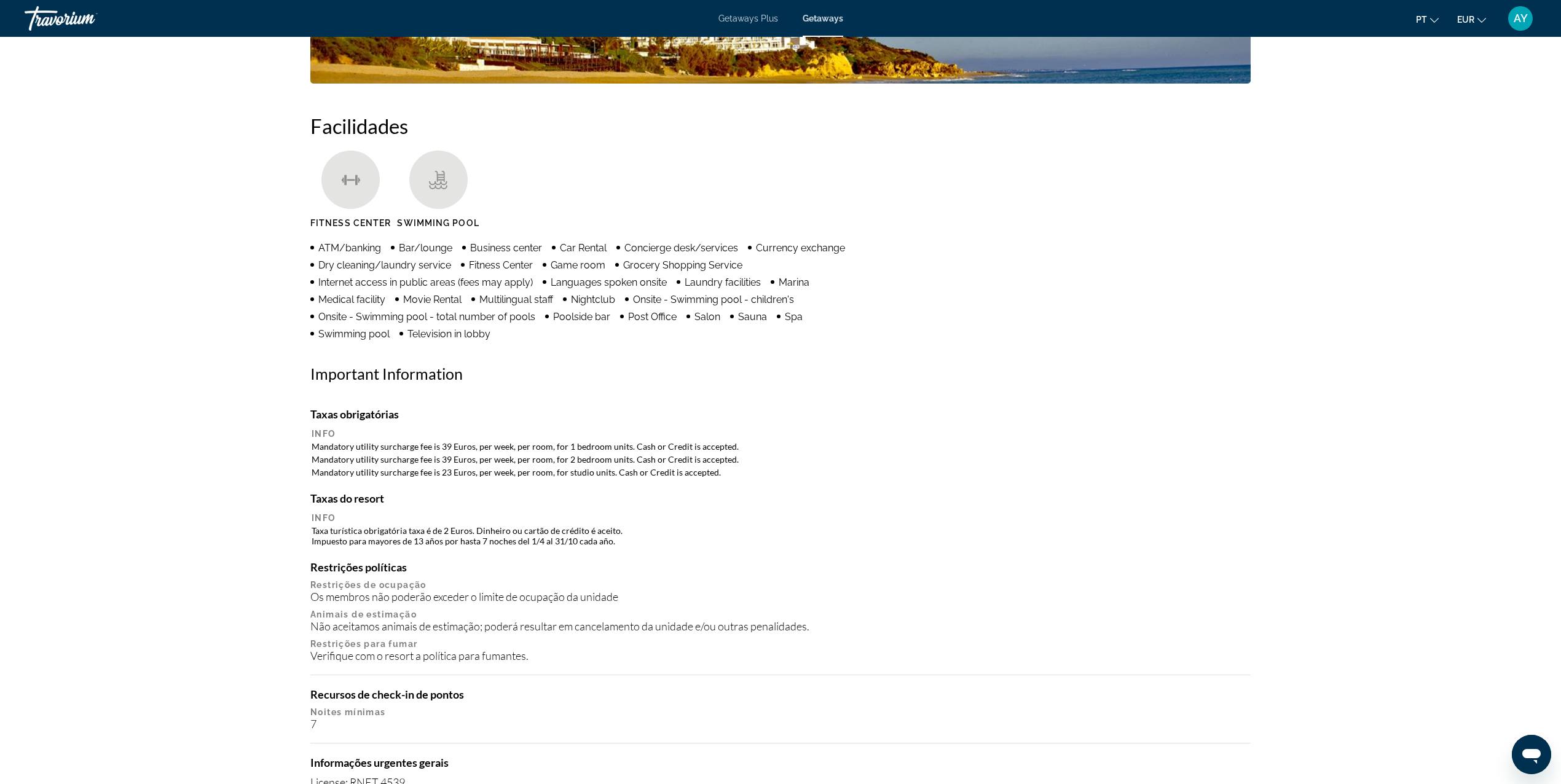
scroll to position [913, 0]
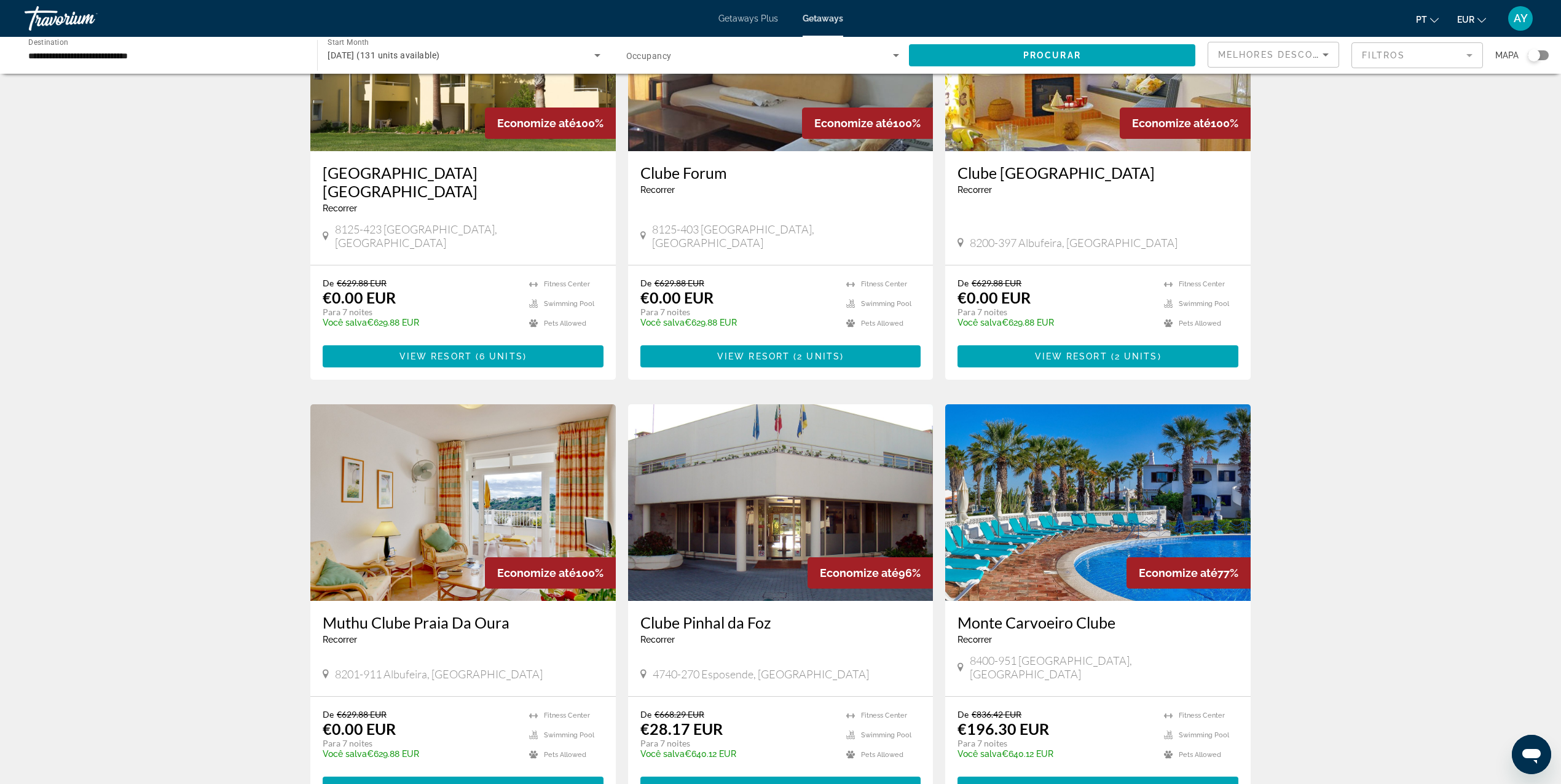
scroll to position [164, 0]
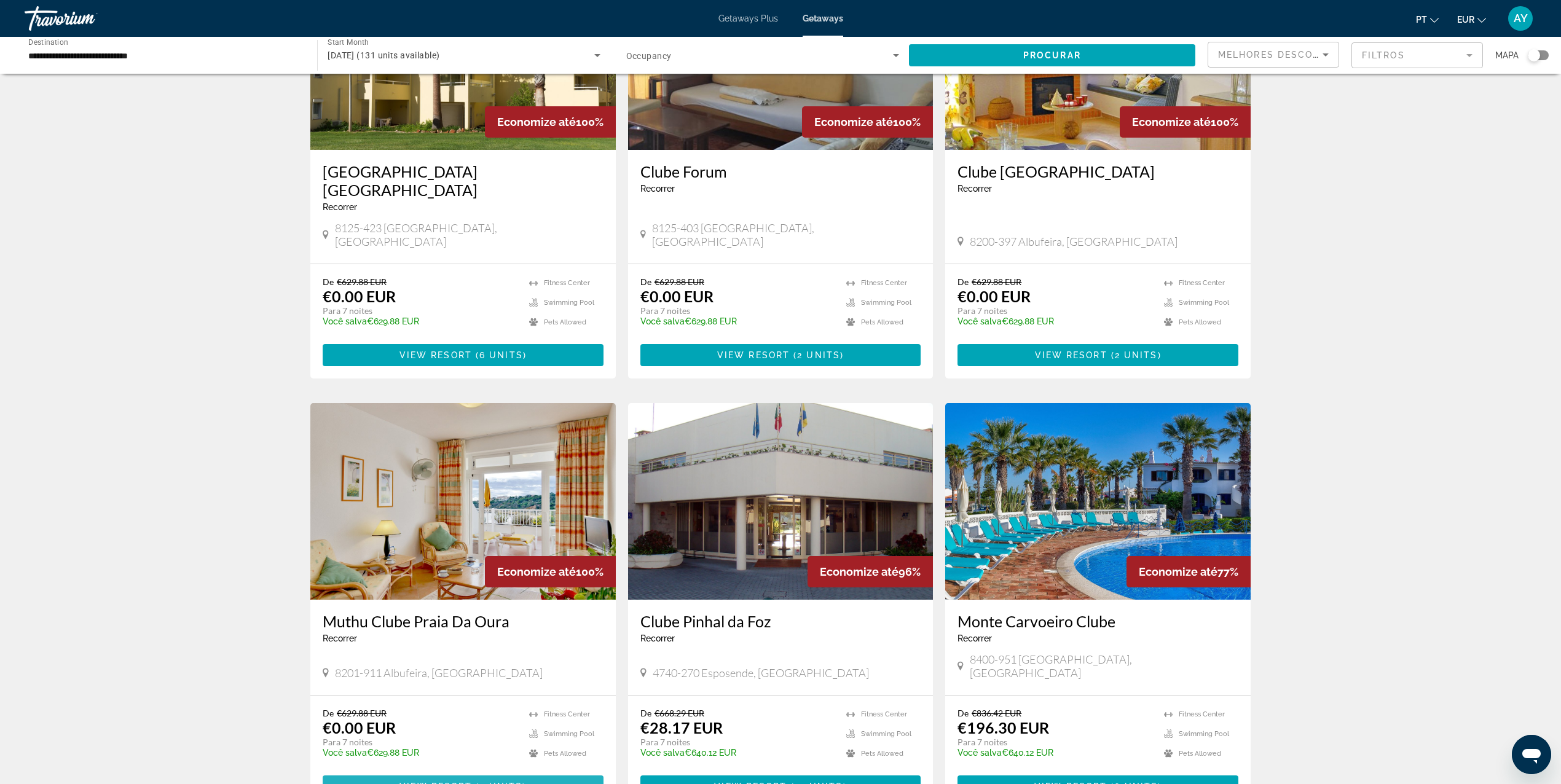
click at [455, 782] on span "View Resort" at bounding box center [436, 786] width 72 height 10
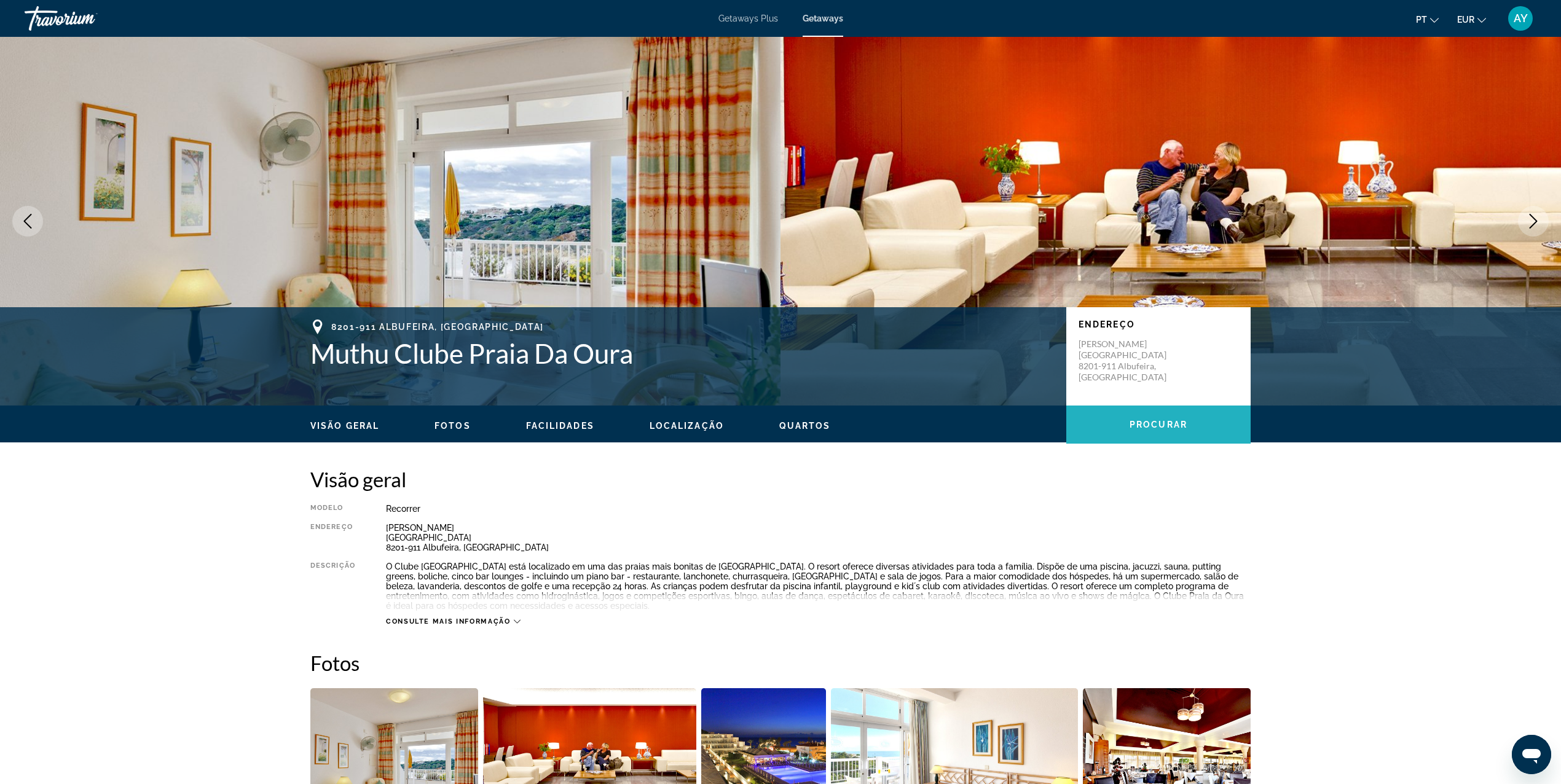
click at [1165, 419] on span "Procurar" at bounding box center [1158, 424] width 58 height 10
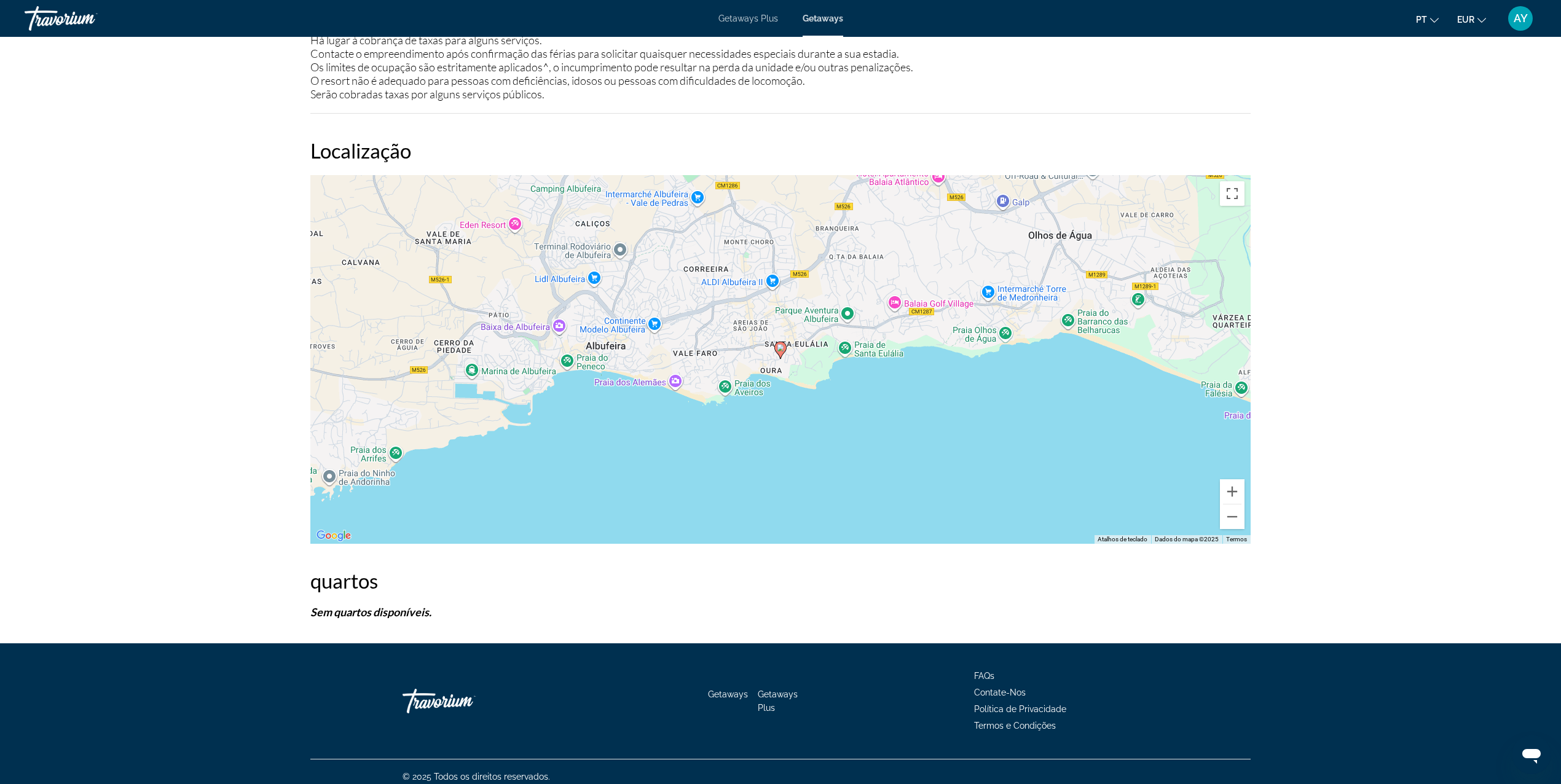
scroll to position [1732, 0]
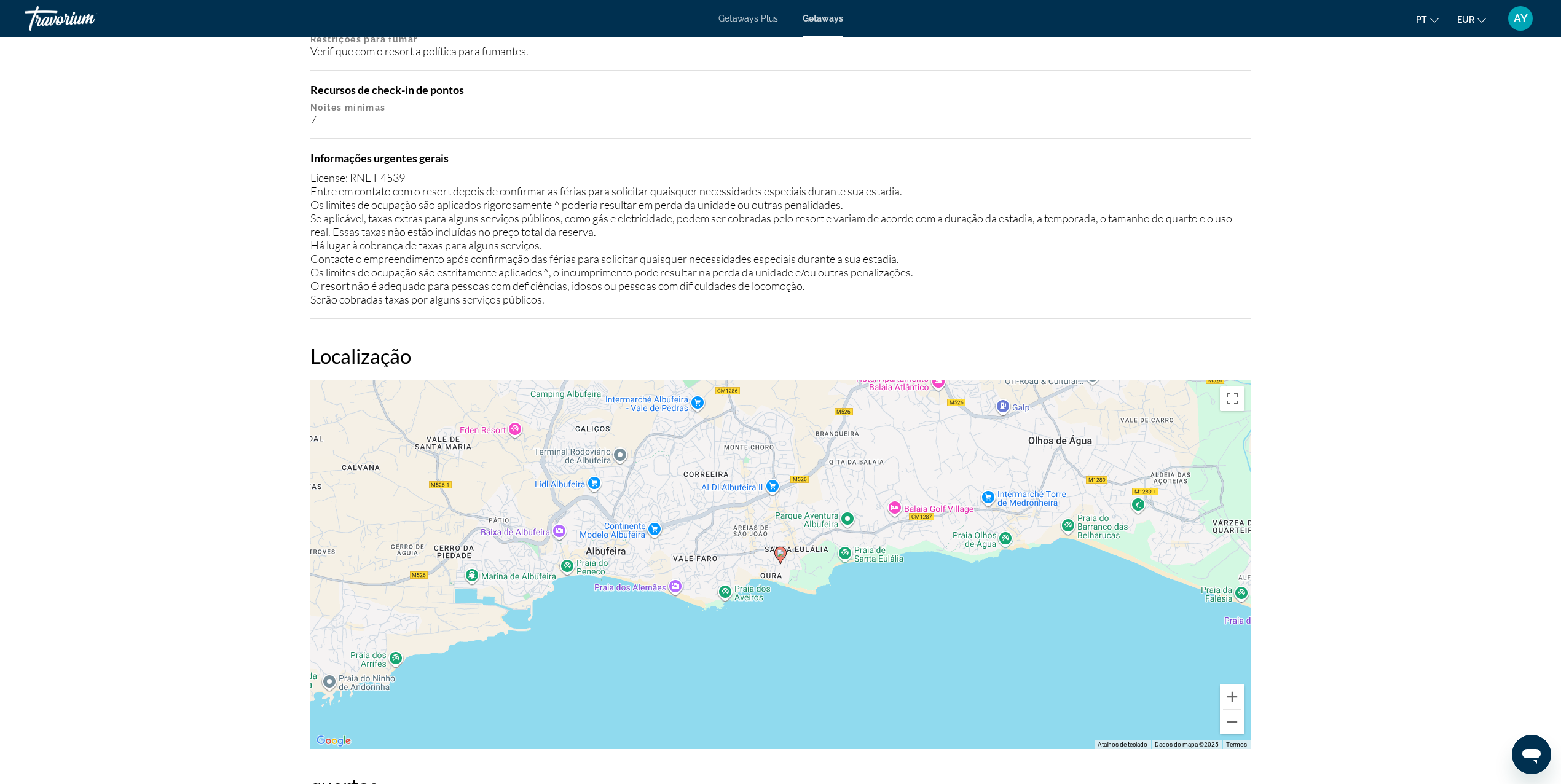
scroll to position [1241, 0]
